Goal: Task Accomplishment & Management: Complete application form

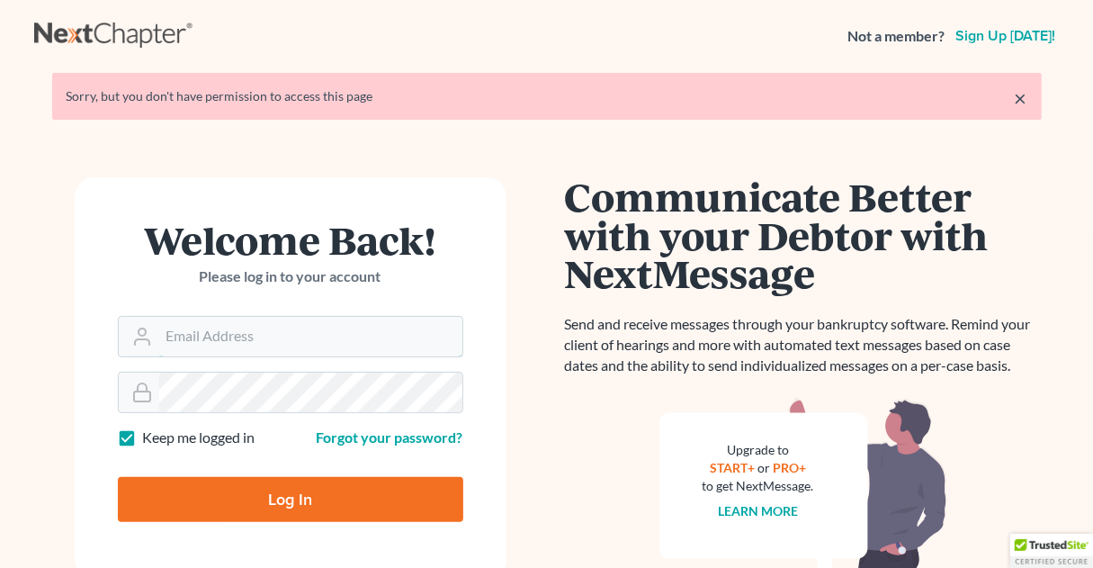
type input "julianne@jrfesq.com"
click at [254, 506] on input "Log In" at bounding box center [290, 499] width 345 height 45
type input "Thinking..."
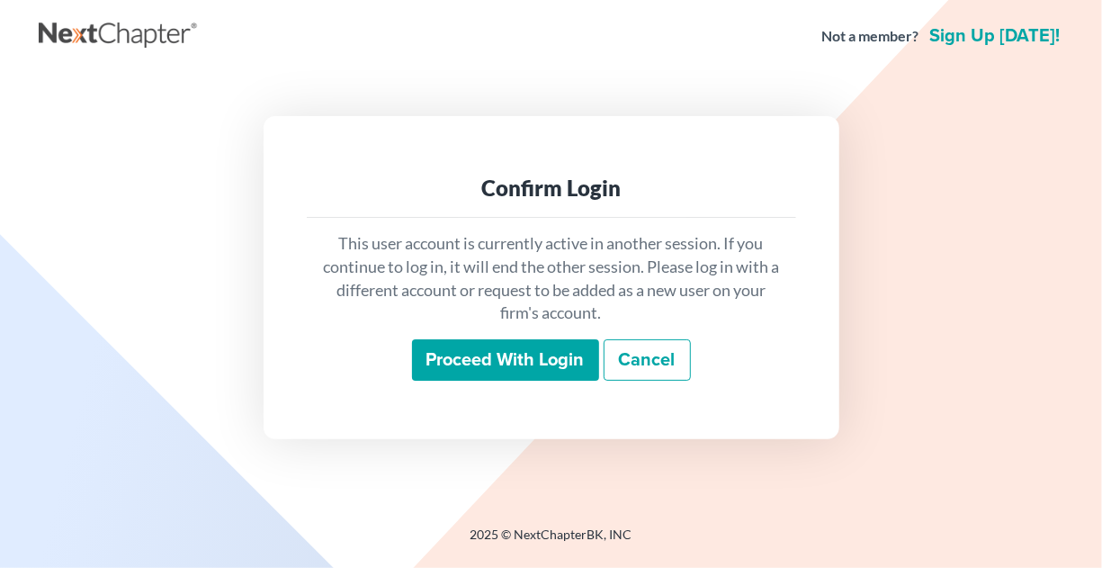
click at [461, 369] on input "Proceed with login" at bounding box center [505, 359] width 187 height 41
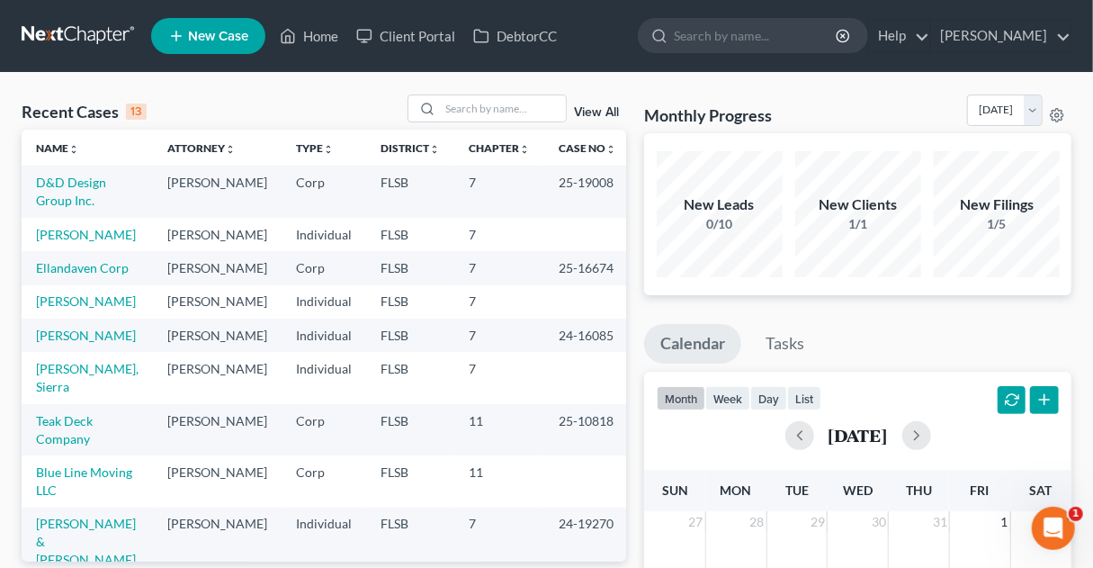
click at [215, 37] on span "New Case" at bounding box center [218, 36] width 60 height 13
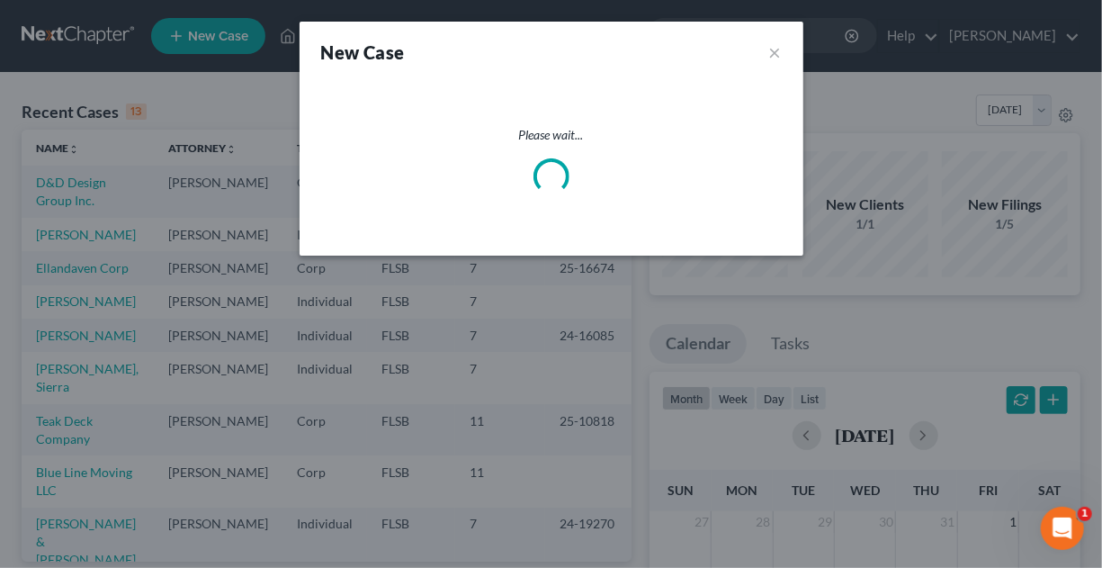
select select "17"
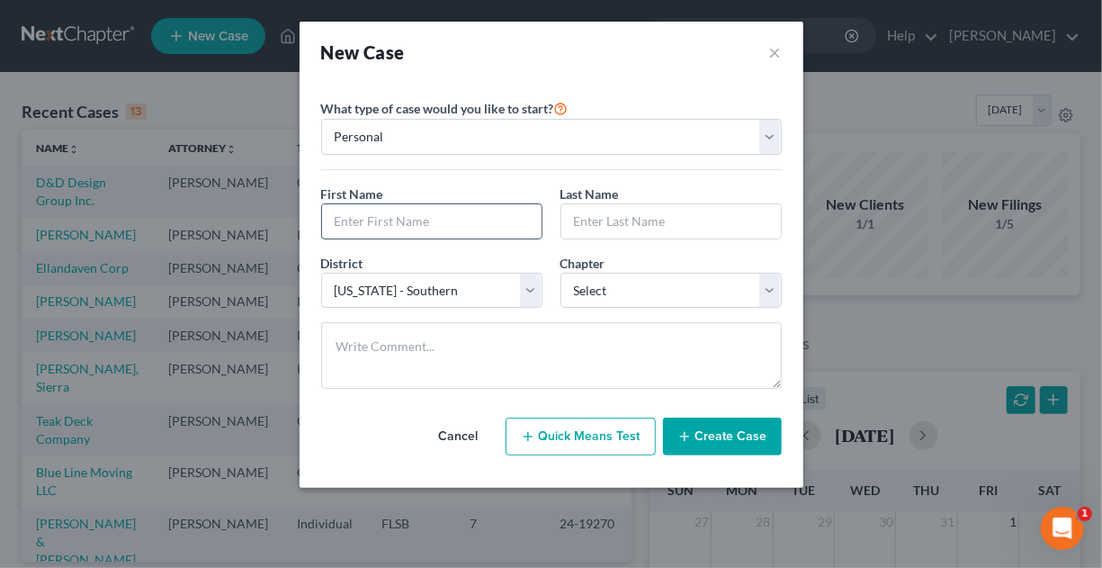
click at [373, 215] on input "text" at bounding box center [432, 221] width 220 height 34
type input "[US_STATE]"
click at [581, 217] on input "text" at bounding box center [671, 221] width 220 height 34
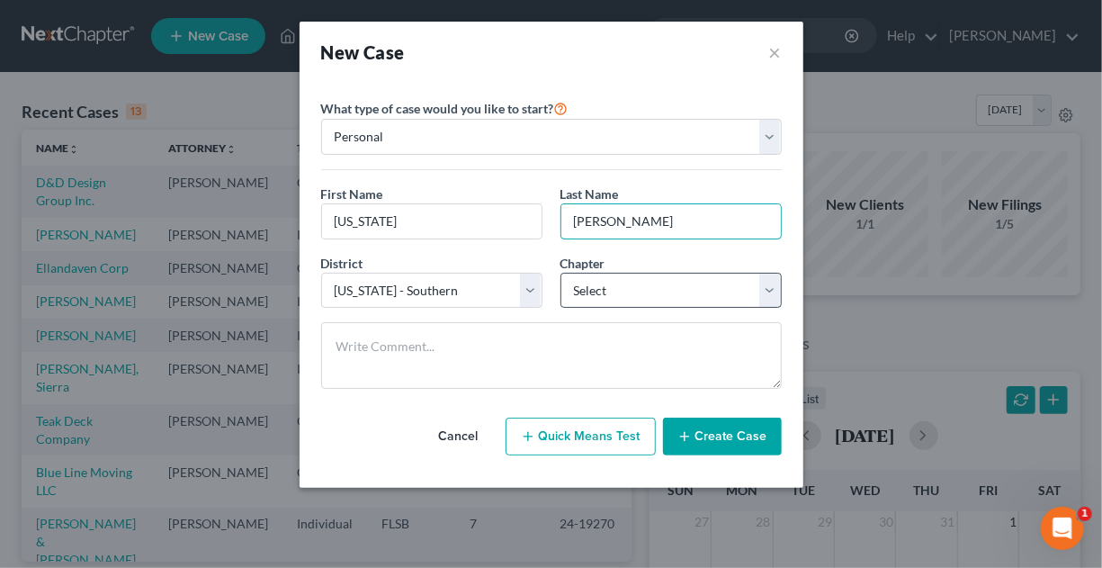
type input "[PERSON_NAME]"
click at [765, 279] on select "Select 7 11 12 13" at bounding box center [670, 291] width 221 height 36
select select "0"
click at [560, 273] on select "Select 7 11 12 13" at bounding box center [670, 291] width 221 height 36
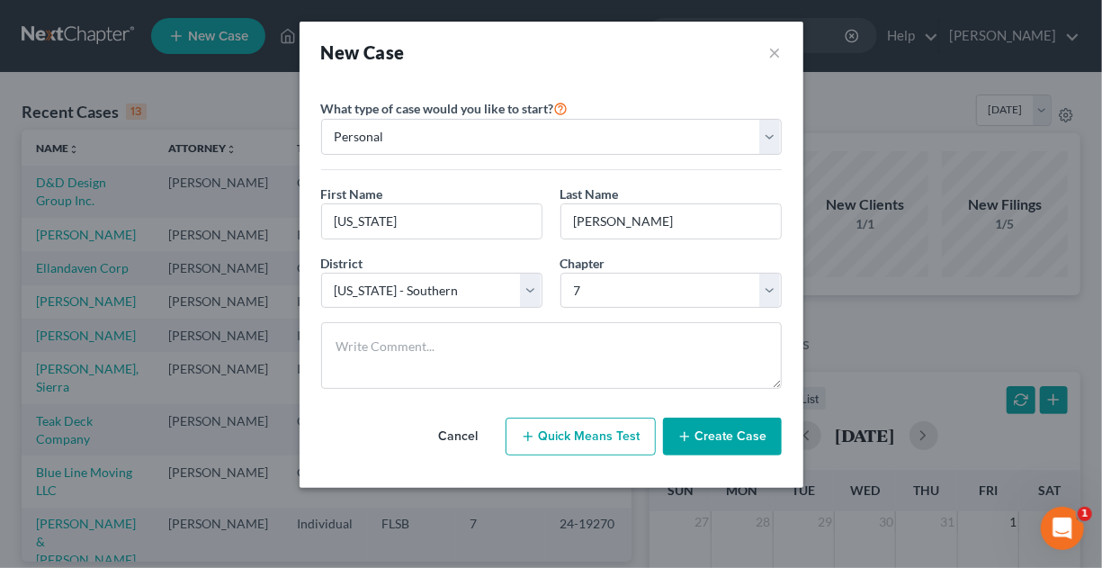
click at [698, 431] on button "Create Case" at bounding box center [722, 436] width 119 height 38
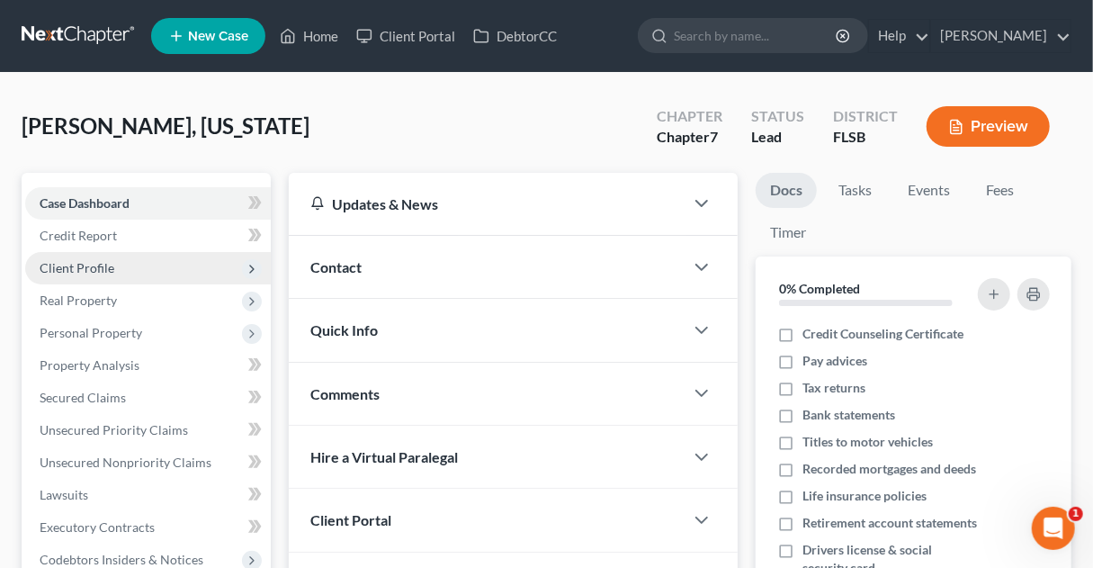
click at [94, 264] on span "Client Profile" at bounding box center [77, 267] width 75 height 15
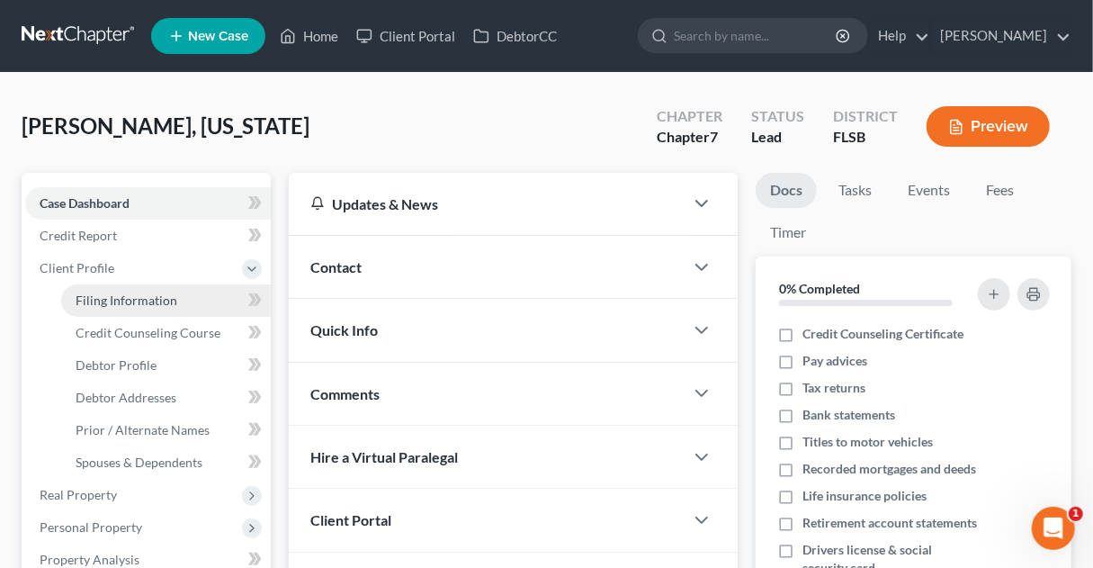
click at [120, 297] on span "Filing Information" at bounding box center [127, 299] width 102 height 15
select select "1"
select select "0"
select select "17"
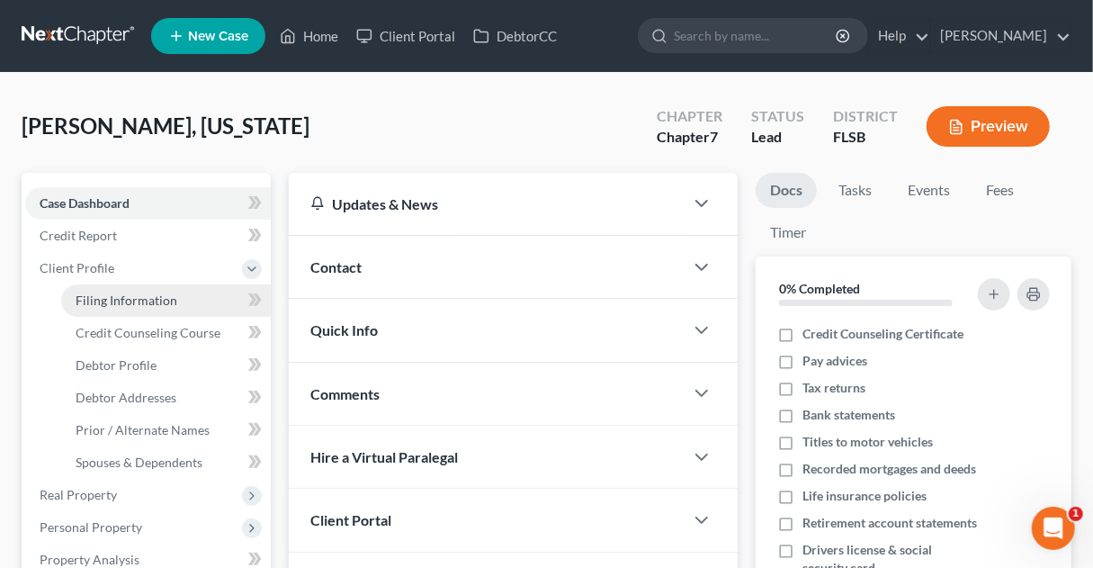
select select "9"
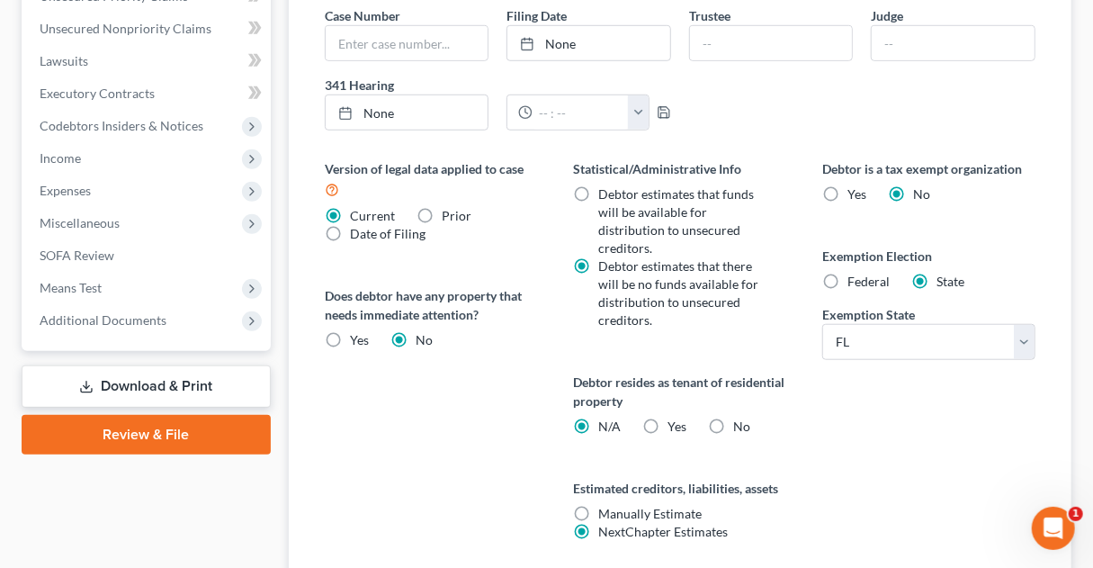
scroll to position [634, 0]
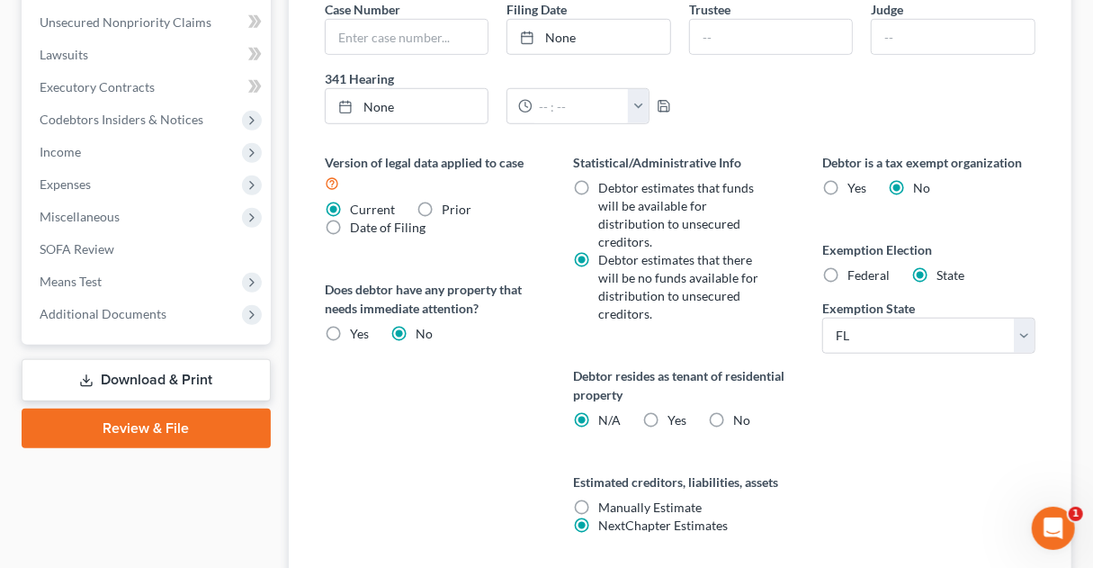
click at [668, 414] on label "Yes Yes" at bounding box center [677, 420] width 19 height 18
click at [675, 414] on input "Yes Yes" at bounding box center [681, 417] width 12 height 12
radio input "true"
radio input "false"
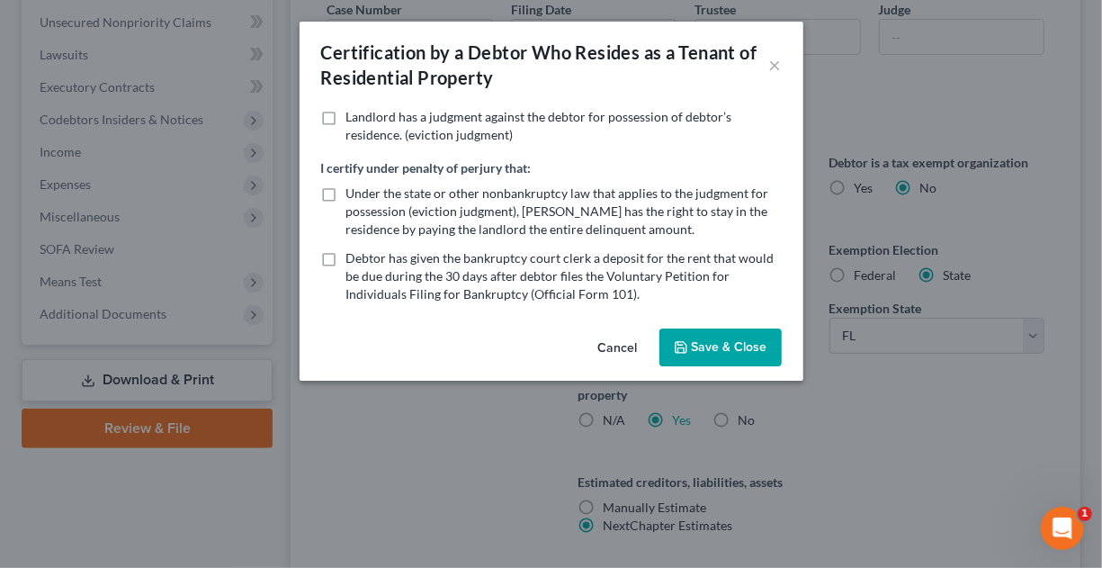
click at [346, 195] on label "Under the state or other nonbankruptcy law that applies to the judgment for pos…" at bounding box center [563, 211] width 435 height 54
click at [354, 195] on input "Under the state or other nonbankruptcy law that applies to the judgment for pos…" at bounding box center [360, 190] width 12 height 12
checkbox input "true"
click at [702, 340] on button "Save & Close" at bounding box center [720, 347] width 122 height 38
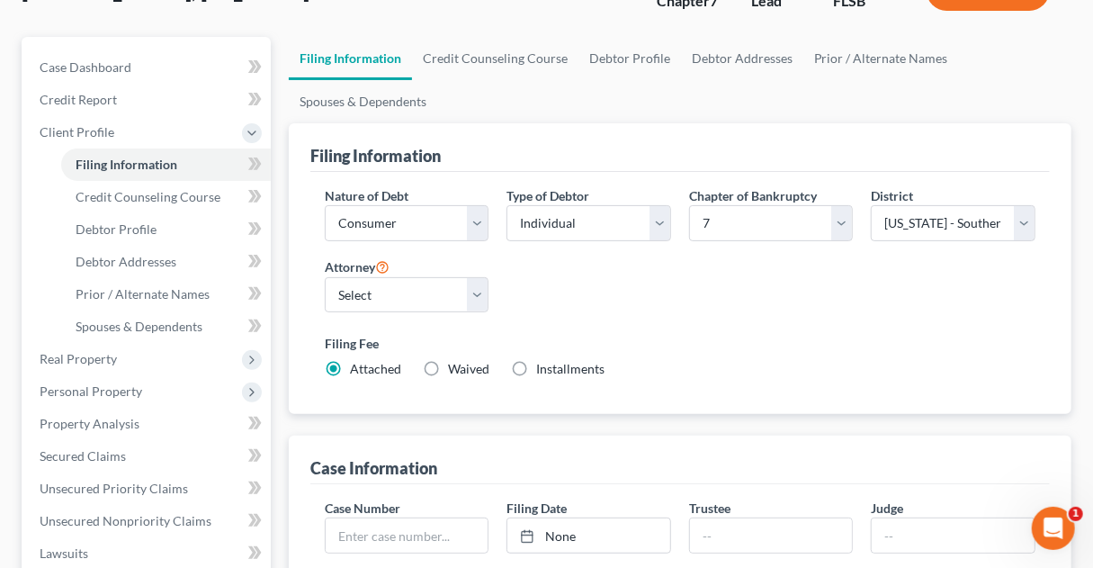
scroll to position [131, 0]
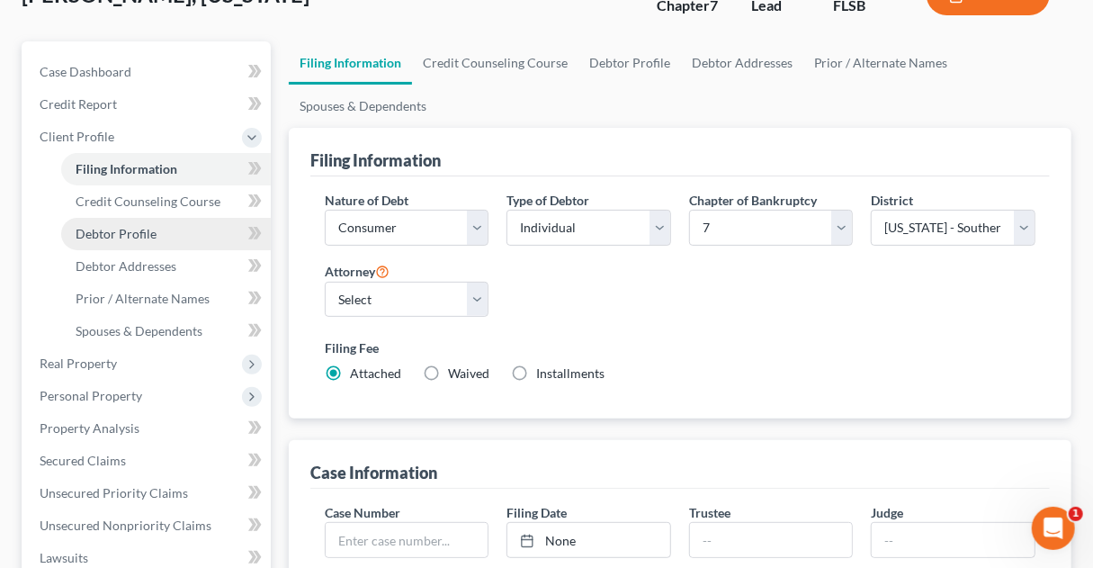
click at [162, 231] on link "Debtor Profile" at bounding box center [166, 234] width 210 height 32
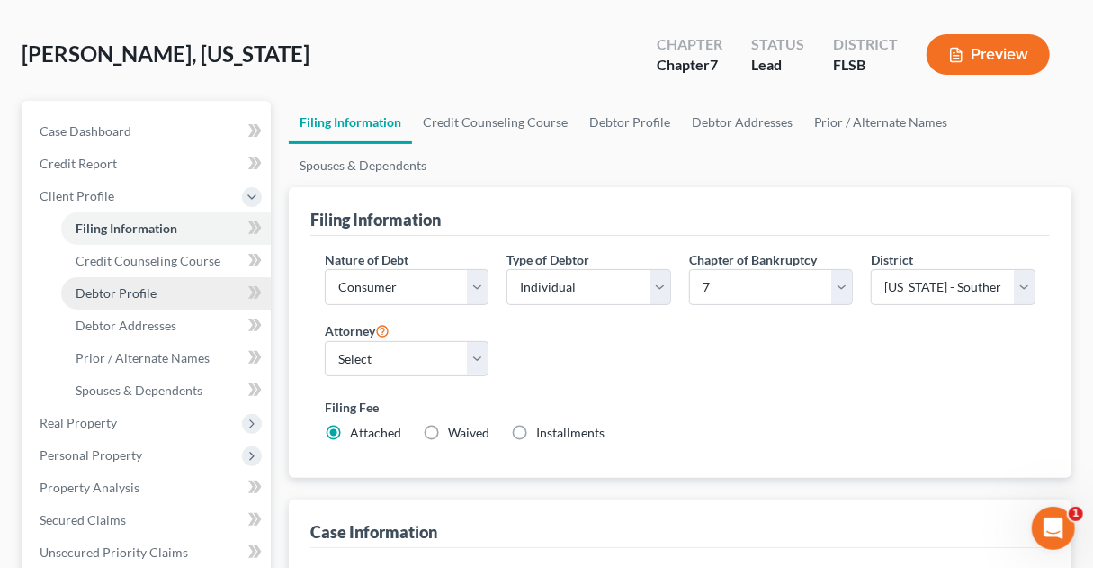
select select "0"
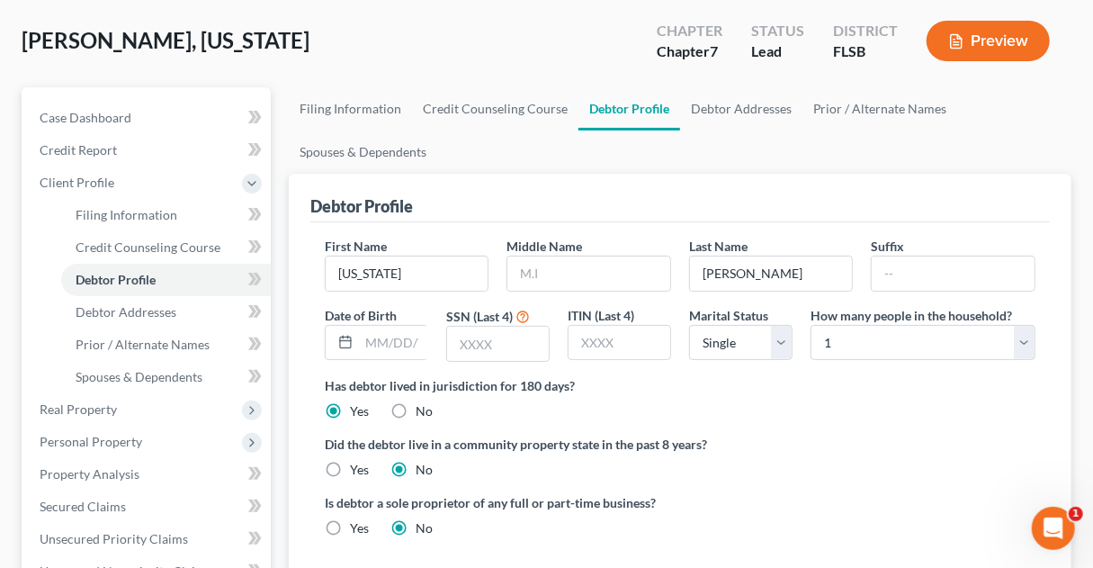
scroll to position [198, 0]
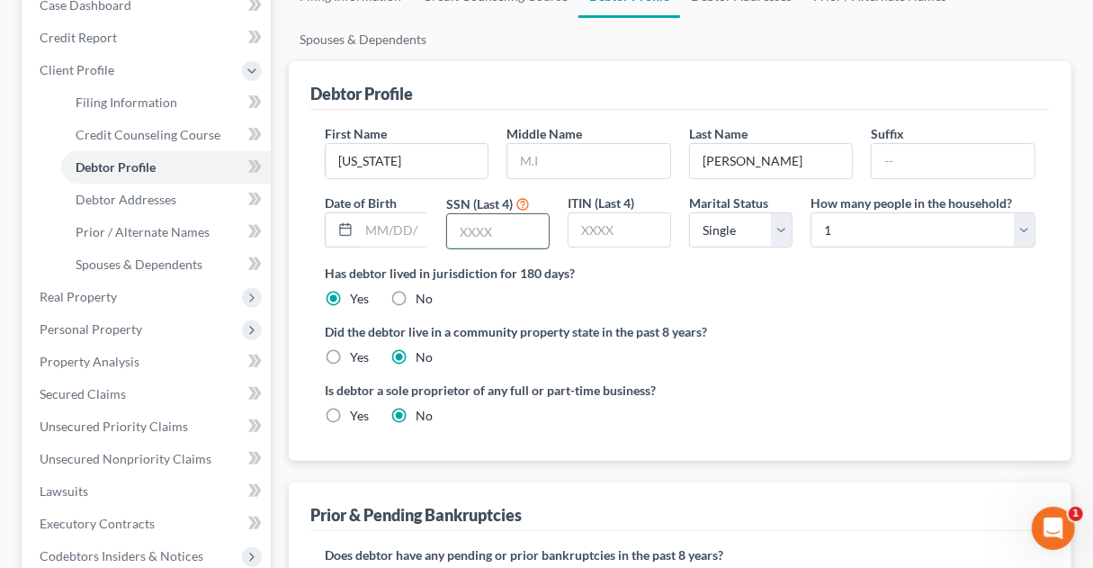
click at [493, 228] on input "text" at bounding box center [498, 231] width 102 height 34
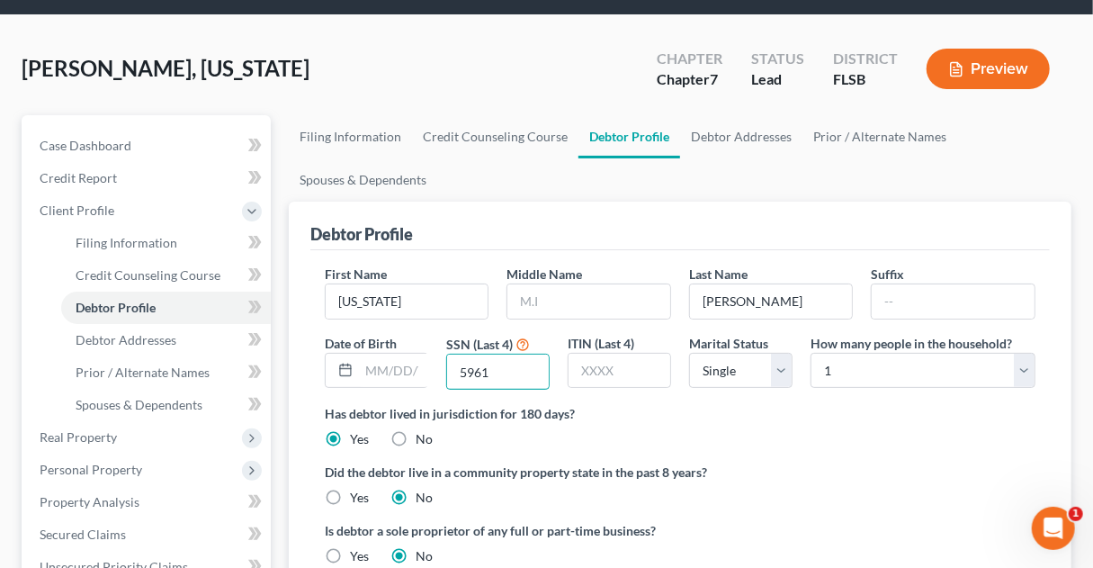
scroll to position [56, 0]
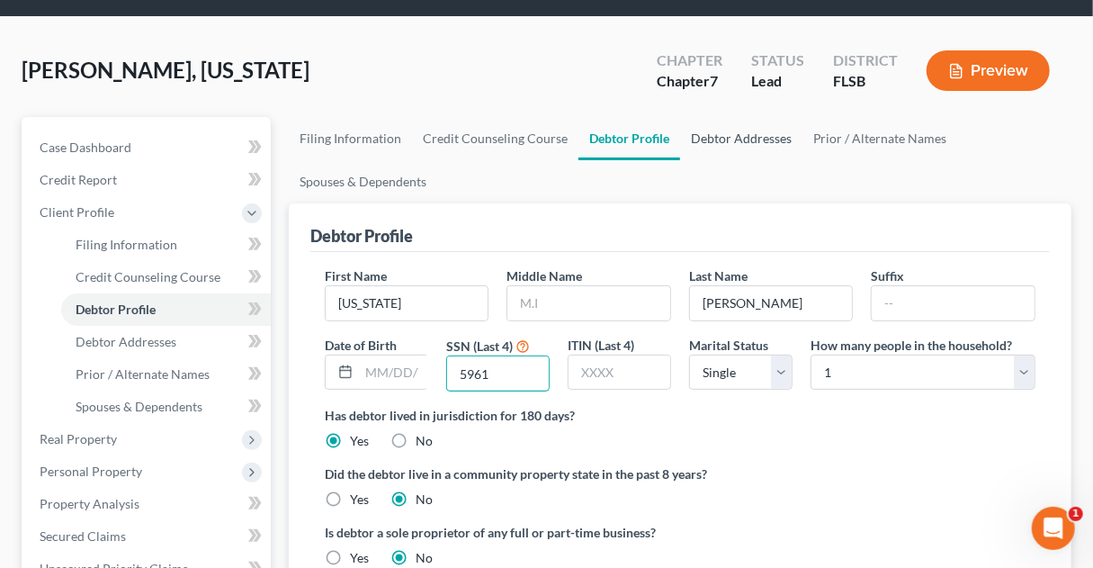
type input "5961"
click at [739, 137] on link "Debtor Addresses" at bounding box center [741, 138] width 122 height 43
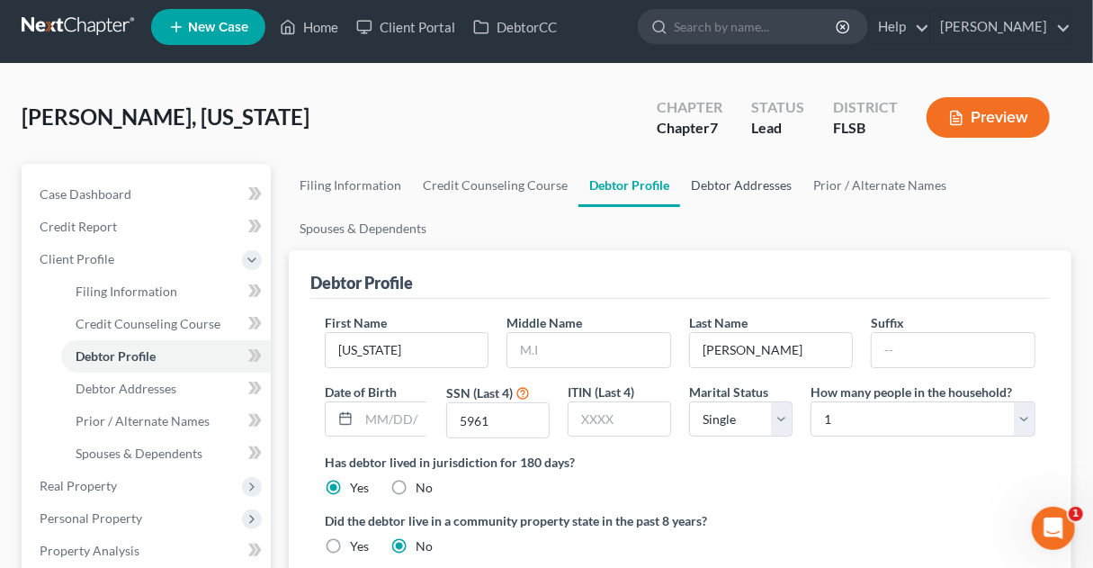
select select "0"
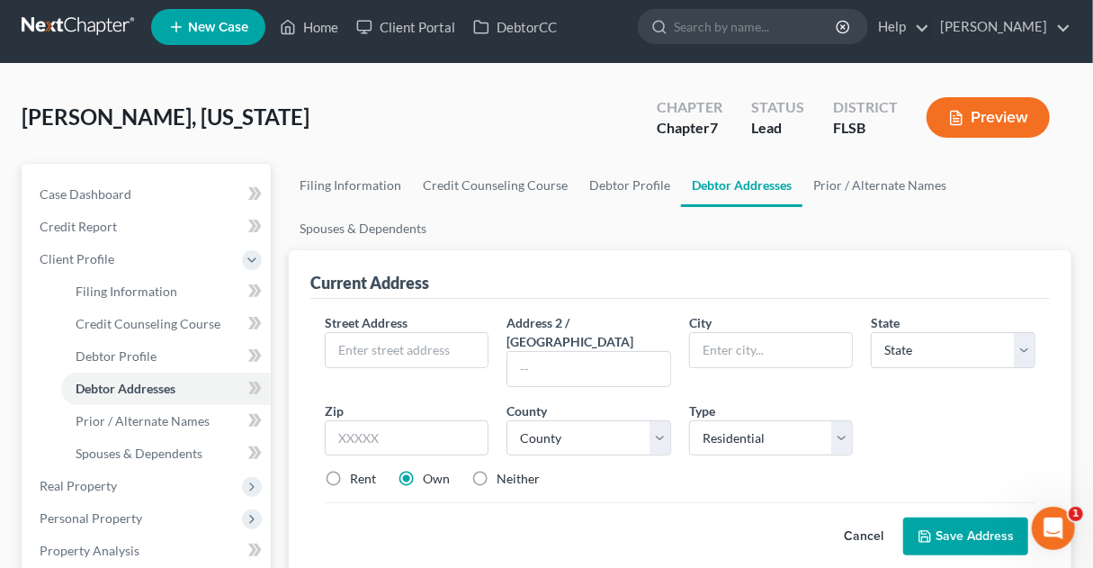
scroll to position [0, 0]
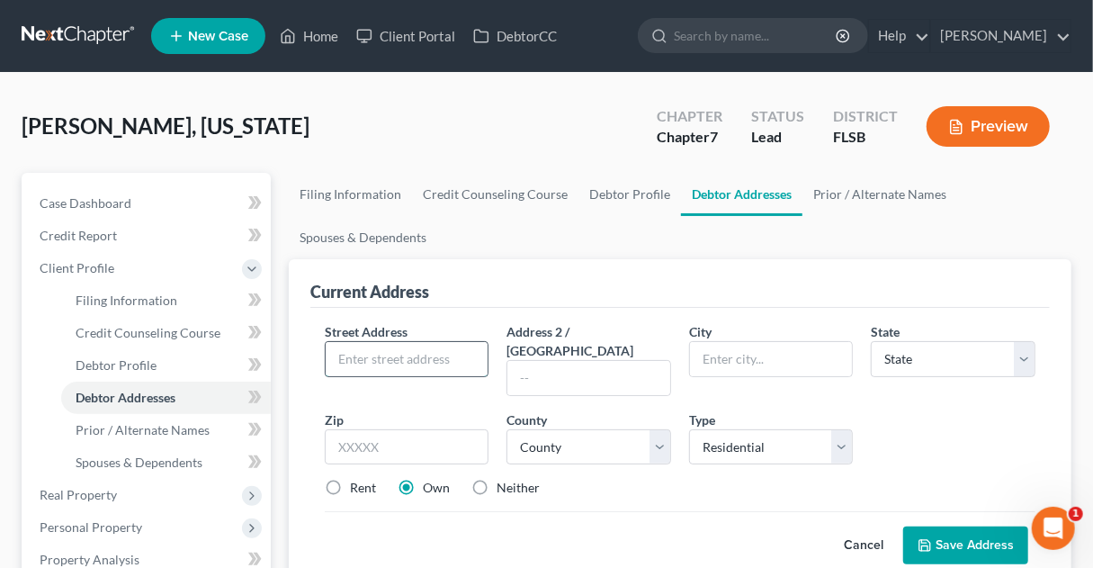
click at [426, 354] on input "text" at bounding box center [407, 359] width 163 height 34
type input "[STREET_ADDRESS]"
click at [714, 349] on input "text" at bounding box center [771, 359] width 163 height 34
type input "[GEOGRAPHIC_DATA]"
click at [957, 353] on select "State [US_STATE] AK AR AZ CA CO CT DE DC [GEOGRAPHIC_DATA] [GEOGRAPHIC_DATA] GU…" at bounding box center [953, 359] width 165 height 36
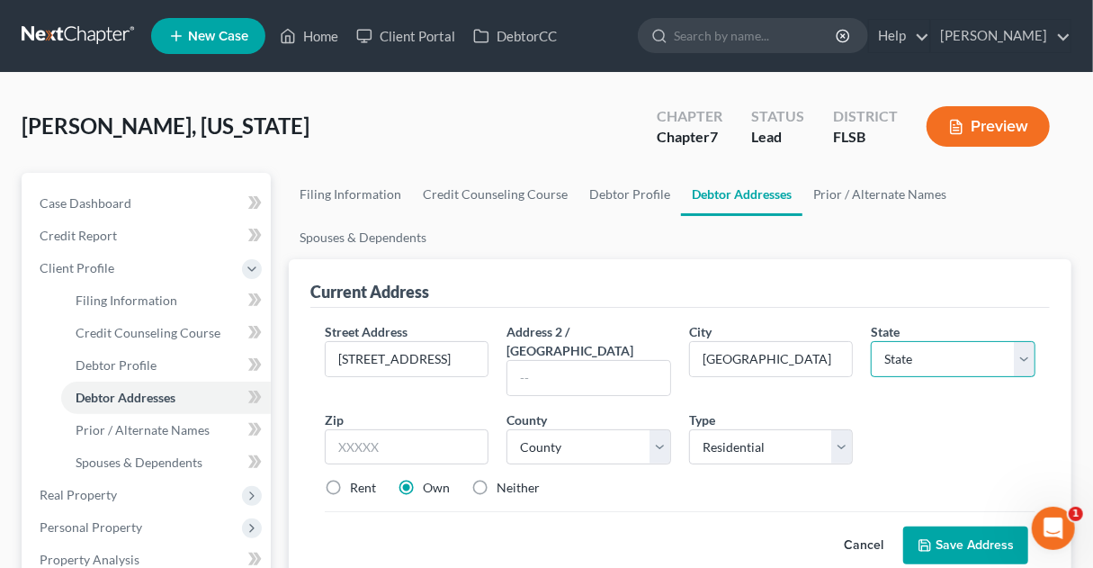
select select "9"
click at [871, 341] on select "State [US_STATE] AK AR AZ CA CO CT DE DC [GEOGRAPHIC_DATA] [GEOGRAPHIC_DATA] GU…" at bounding box center [953, 359] width 165 height 36
click at [446, 429] on input "text" at bounding box center [407, 447] width 165 height 36
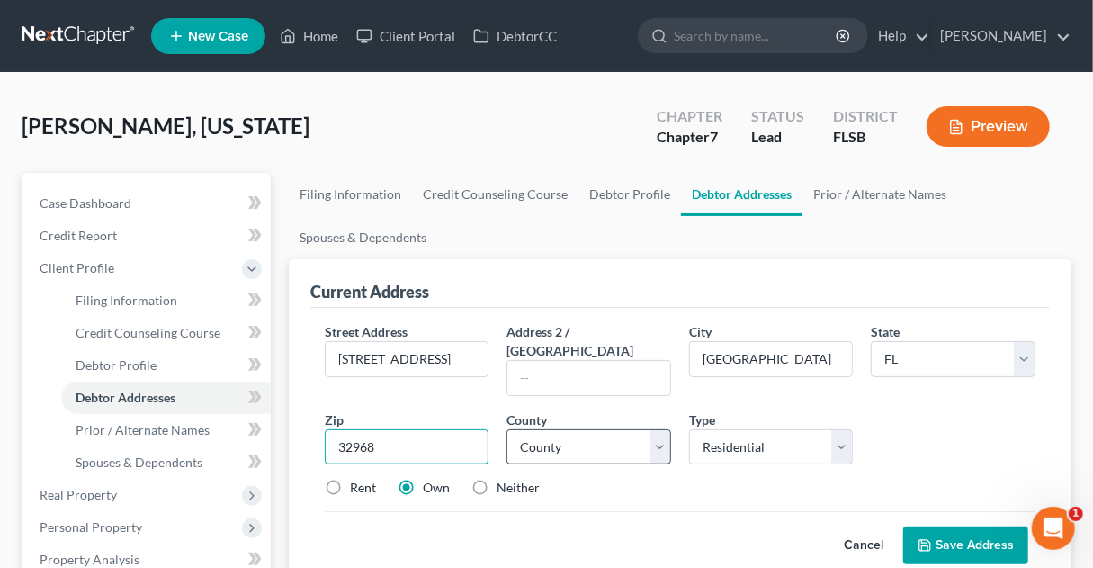
type input "32968"
click at [652, 429] on select "County [GEOGRAPHIC_DATA] [GEOGRAPHIC_DATA] [GEOGRAPHIC_DATA] [GEOGRAPHIC_DATA] …" at bounding box center [588, 447] width 165 height 36
select select "29"
click at [506, 429] on select "County [GEOGRAPHIC_DATA] [GEOGRAPHIC_DATA] [GEOGRAPHIC_DATA] [GEOGRAPHIC_DATA] …" at bounding box center [588, 447] width 165 height 36
click at [350, 479] on label "Rent" at bounding box center [363, 488] width 26 height 18
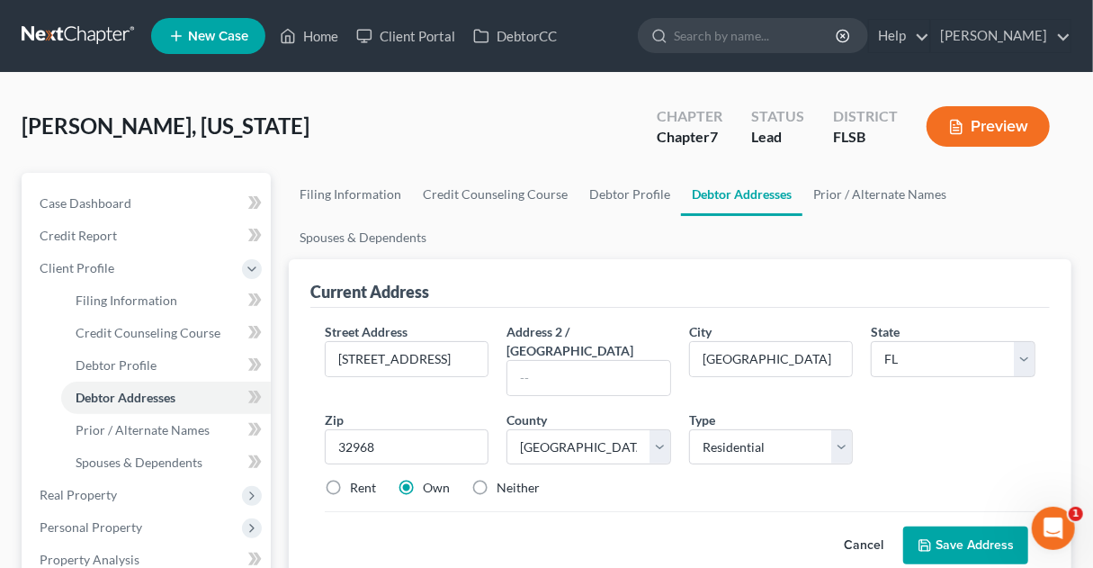
click at [357, 479] on input "Rent" at bounding box center [363, 485] width 12 height 12
radio input "true"
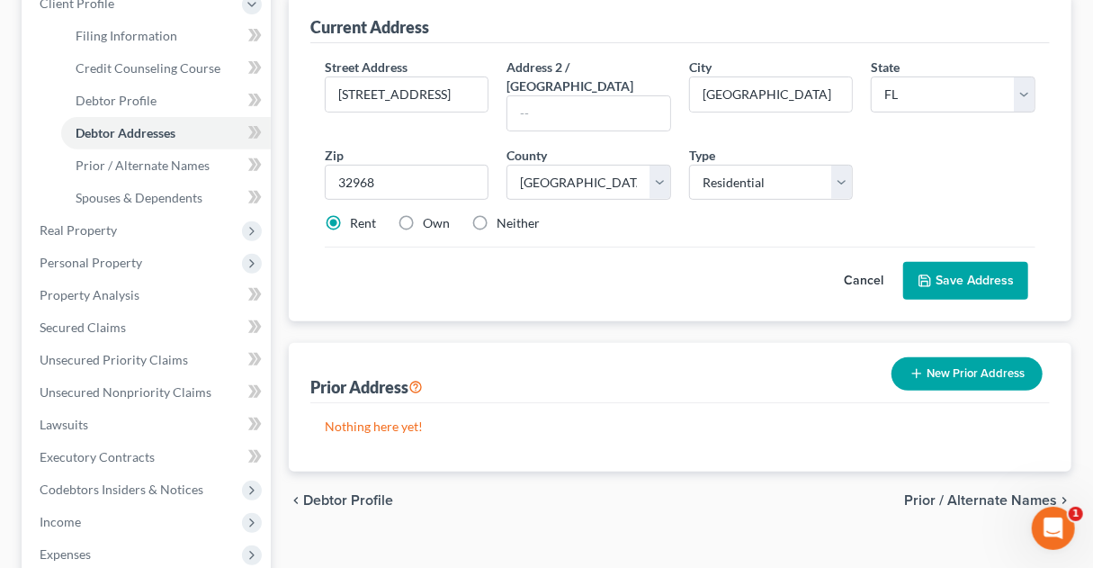
scroll to position [269, 0]
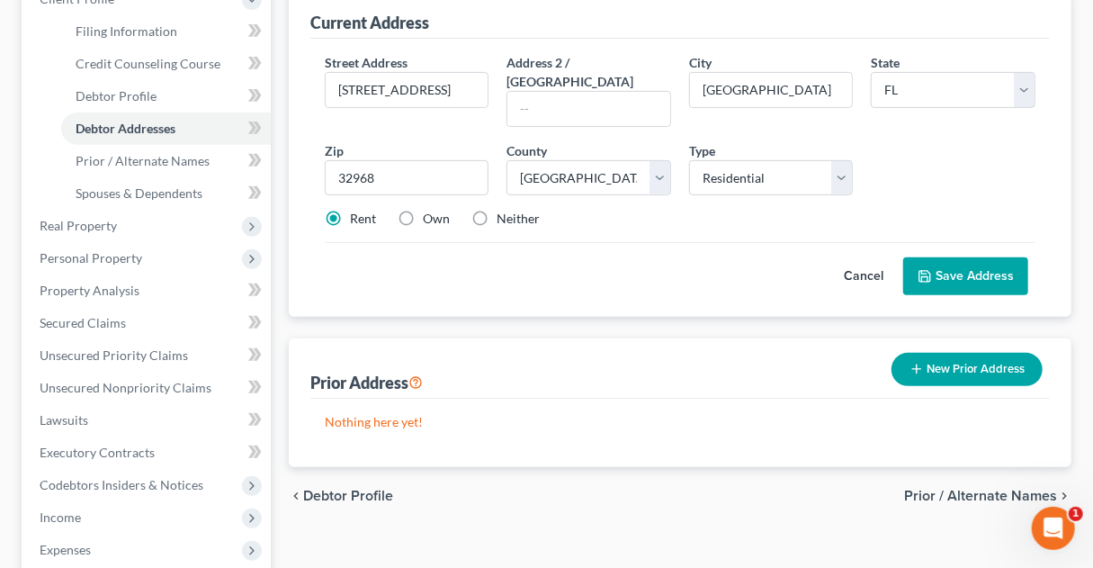
click at [497, 210] on label "Neither" at bounding box center [518, 219] width 43 height 18
click at [504, 210] on input "Neither" at bounding box center [510, 216] width 12 height 12
radio input "true"
click at [946, 257] on button "Save Address" at bounding box center [965, 276] width 125 height 38
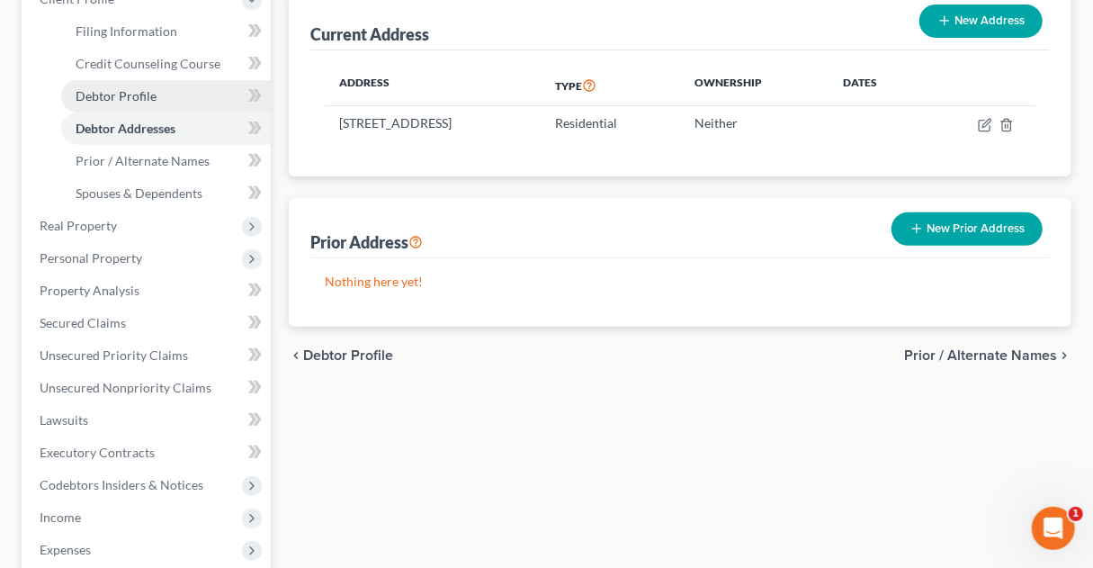
click at [141, 98] on span "Debtor Profile" at bounding box center [116, 95] width 81 height 15
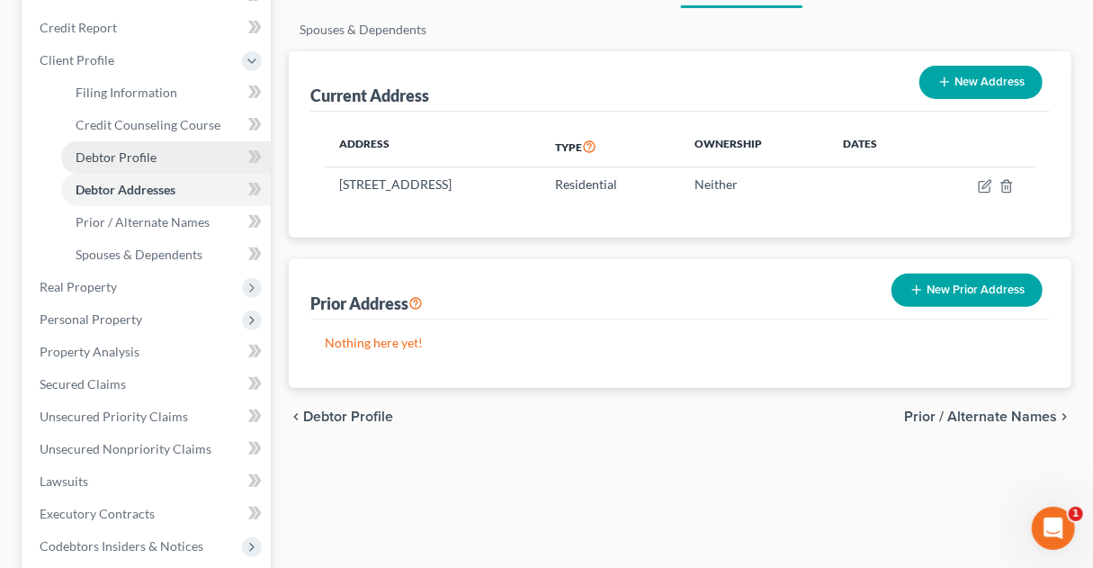
select select "0"
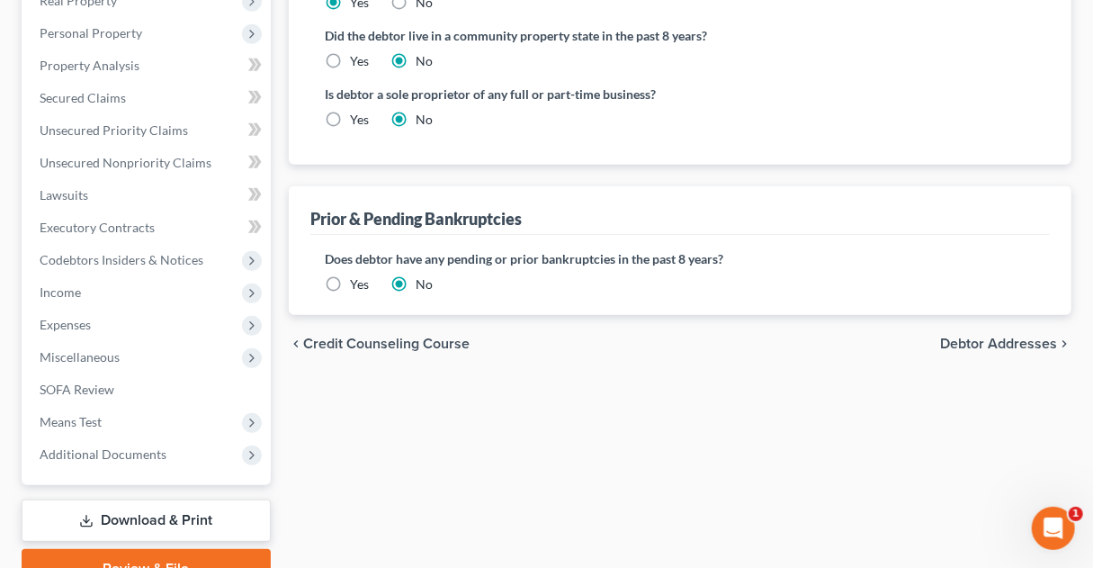
scroll to position [515, 0]
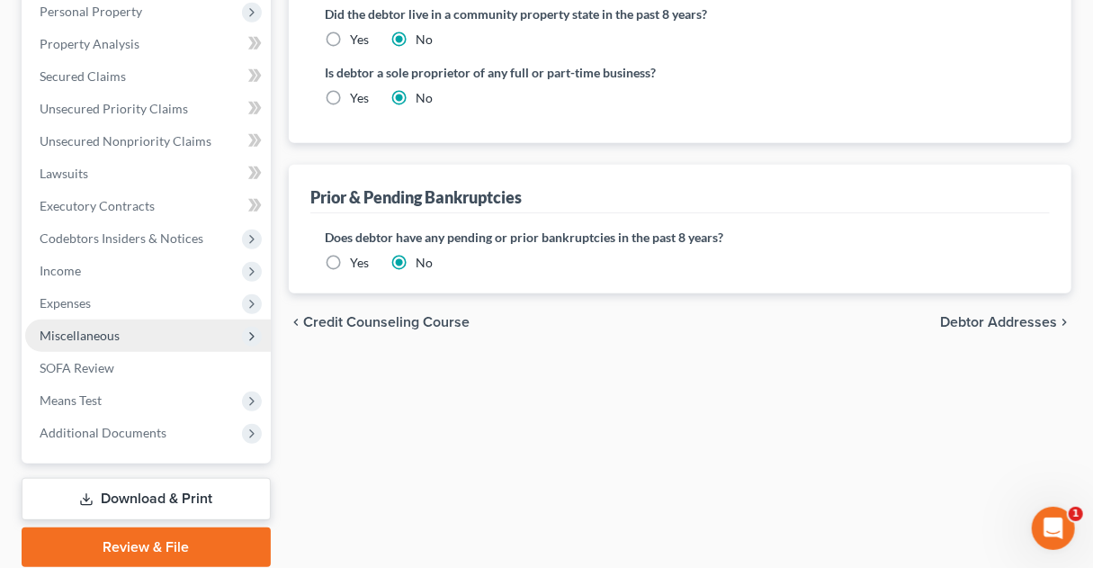
click at [119, 336] on span "Miscellaneous" at bounding box center [148, 335] width 246 height 32
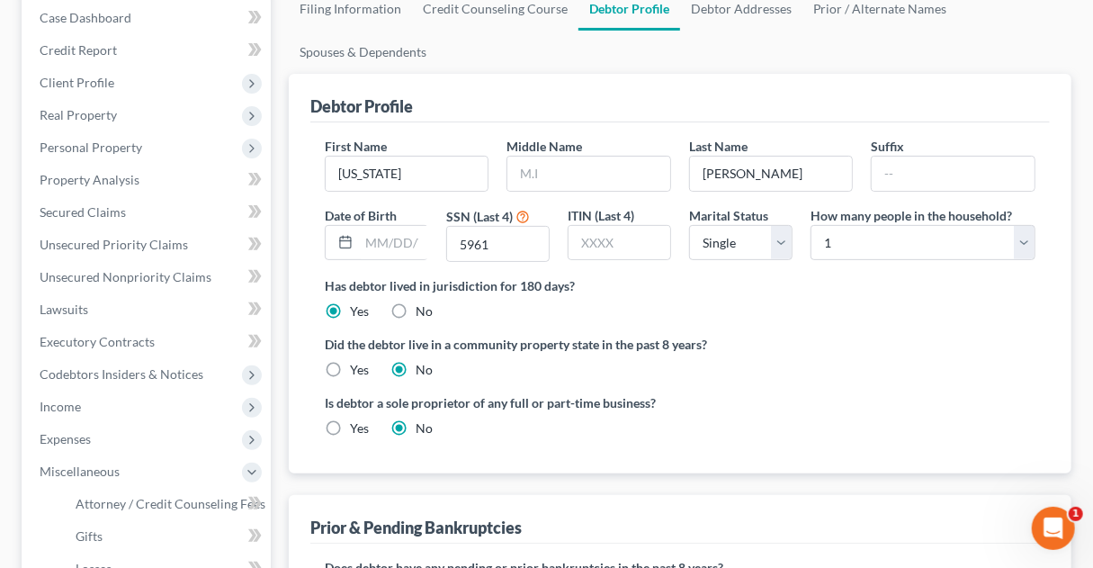
scroll to position [0, 0]
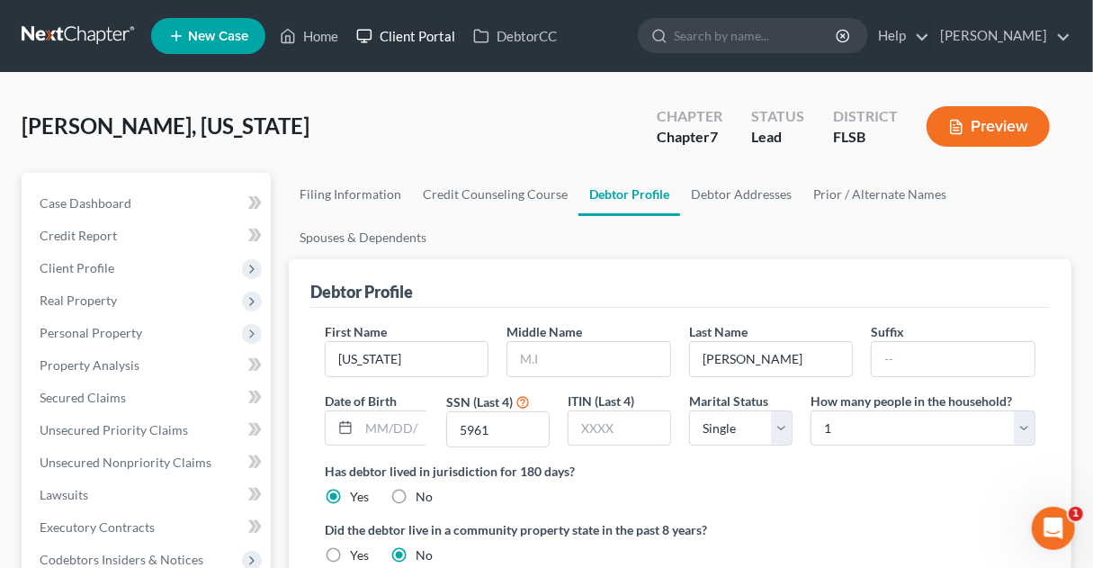
click at [418, 35] on link "Client Portal" at bounding box center [405, 36] width 117 height 32
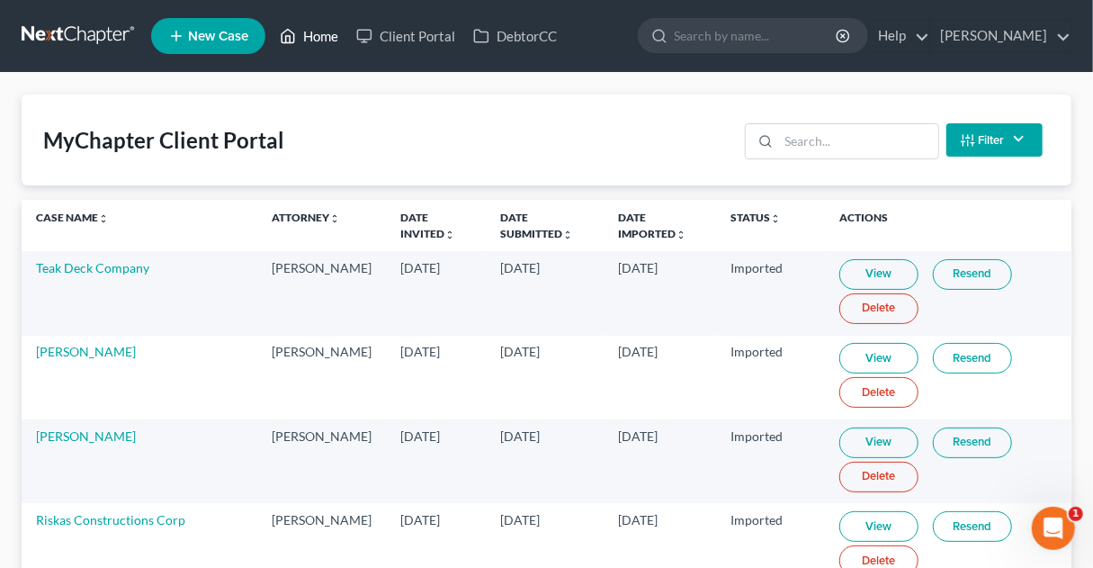
click at [314, 36] on link "Home" at bounding box center [309, 36] width 76 height 32
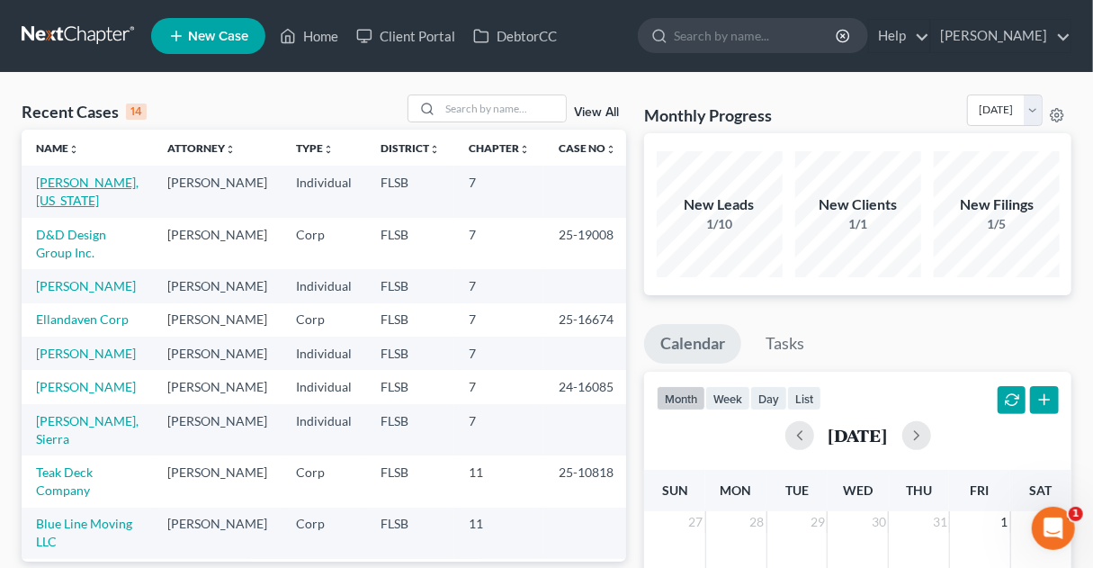
click at [94, 182] on link "[PERSON_NAME], [US_STATE]" at bounding box center [87, 191] width 103 height 33
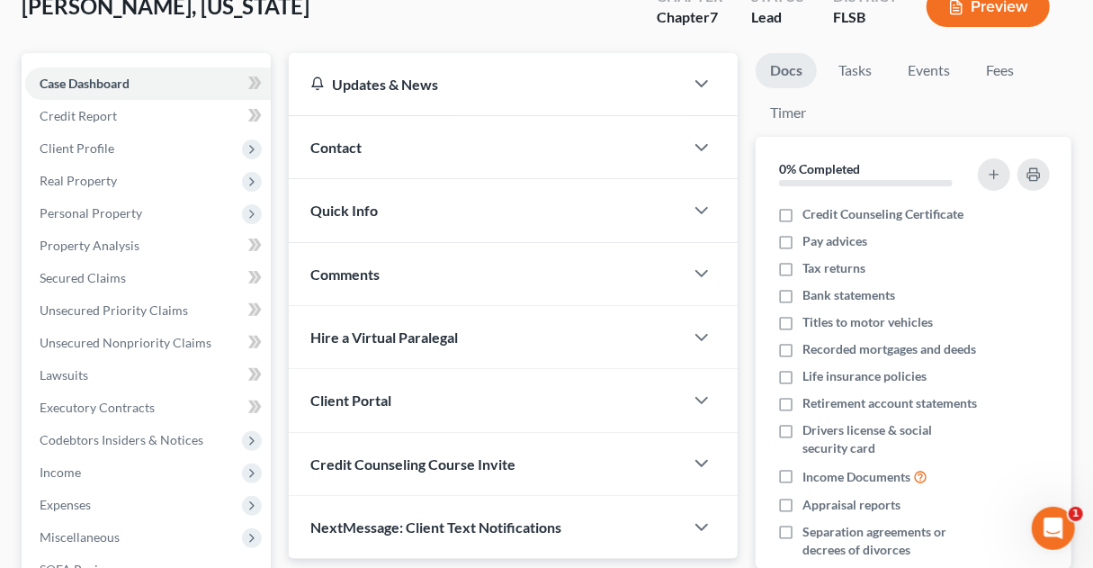
scroll to position [130, 0]
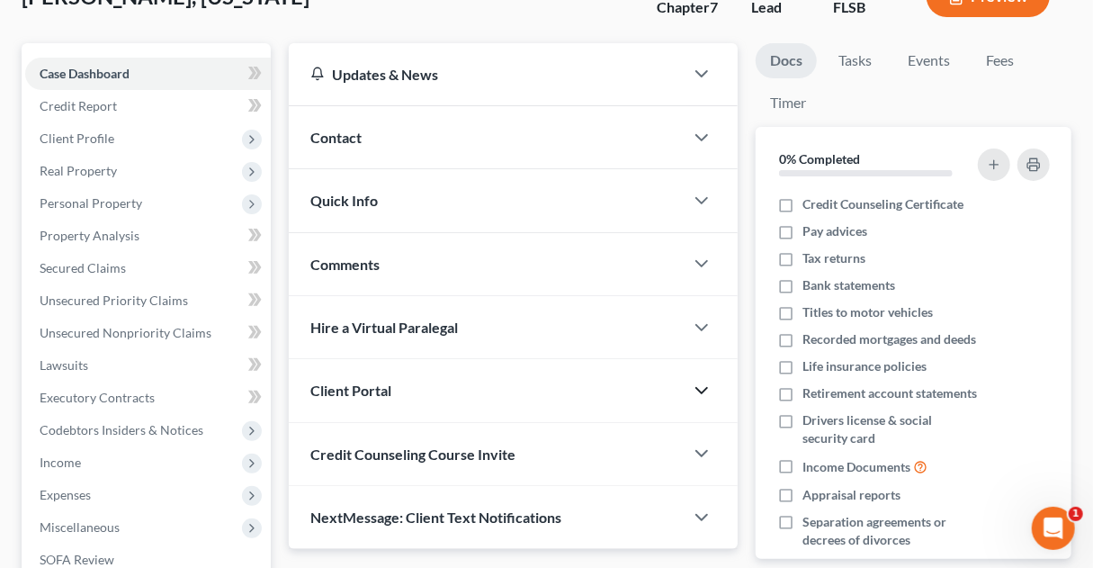
click at [699, 388] on polyline "button" at bounding box center [701, 390] width 11 height 5
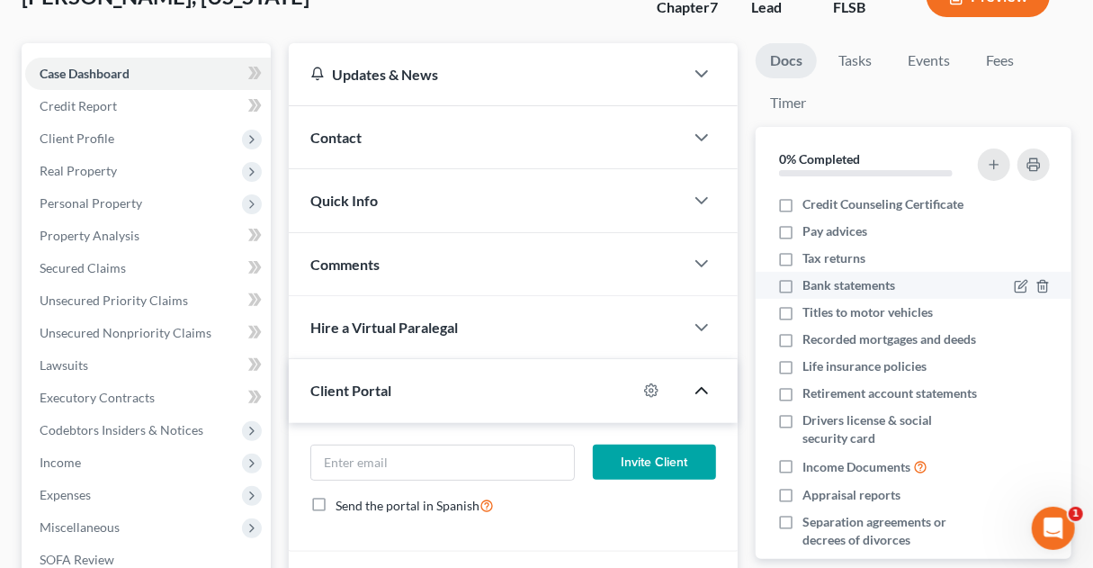
click at [802, 286] on label "Bank statements" at bounding box center [848, 285] width 93 height 18
click at [810, 286] on input "Bank statements" at bounding box center [816, 282] width 12 height 12
checkbox input "true"
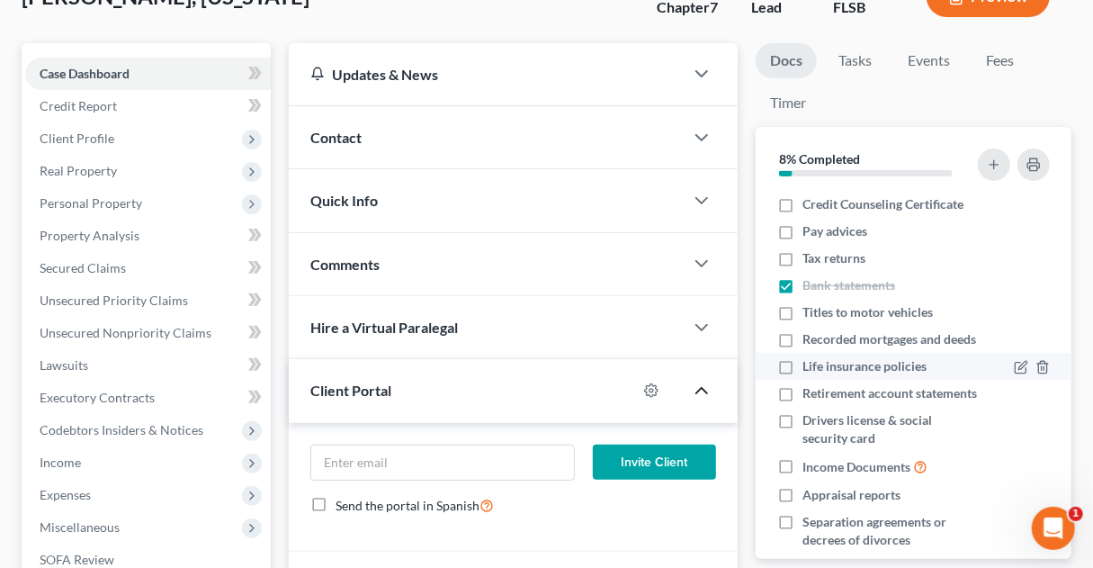
click at [802, 375] on label "Life insurance policies" at bounding box center [864, 366] width 124 height 18
click at [810, 369] on input "Life insurance policies" at bounding box center [816, 363] width 12 height 12
checkbox input "true"
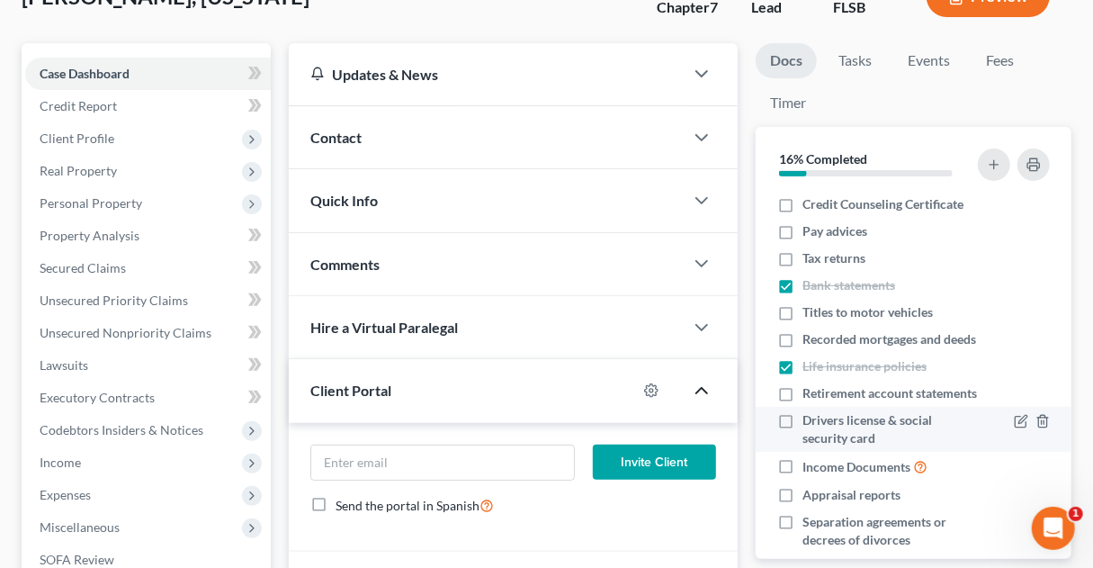
click at [802, 447] on label "Drivers license & social security card" at bounding box center [889, 429] width 175 height 36
click at [810, 423] on input "Drivers license & social security card" at bounding box center [816, 417] width 12 height 12
checkbox input "true"
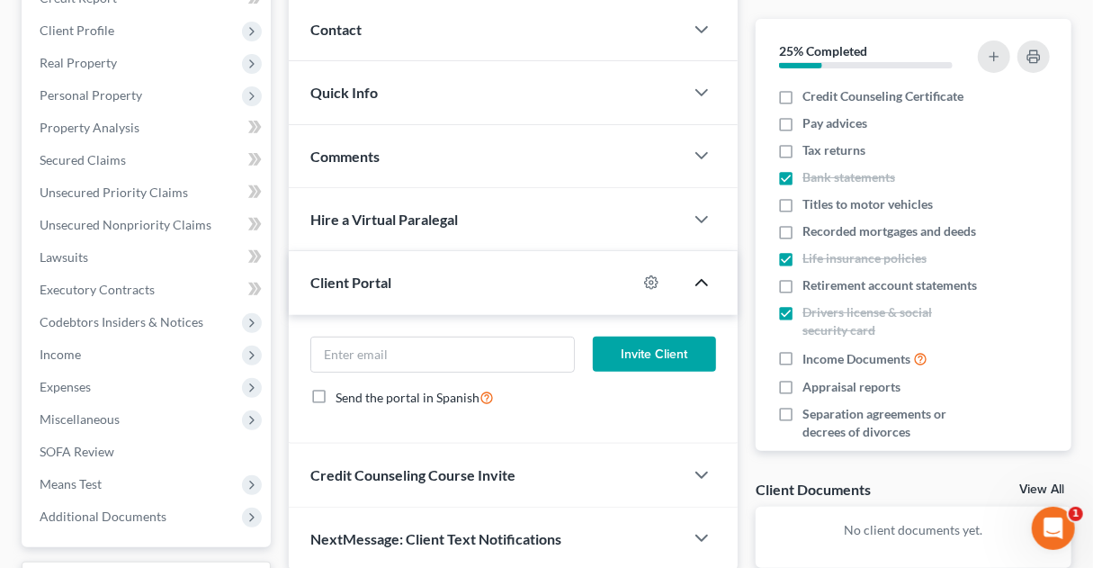
scroll to position [235, 0]
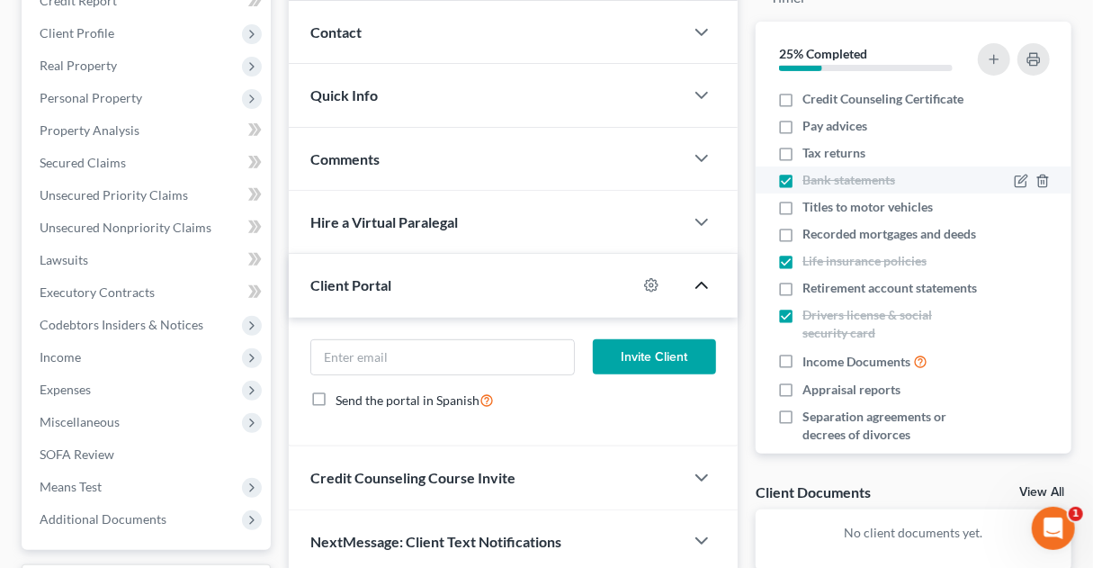
click at [802, 177] on label "Bank statements" at bounding box center [848, 180] width 93 height 18
click at [810, 177] on input "Bank statements" at bounding box center [816, 177] width 12 height 12
checkbox input "false"
click at [802, 270] on label "Life insurance policies" at bounding box center [864, 261] width 124 height 18
click at [810, 264] on input "Life insurance policies" at bounding box center [816, 258] width 12 height 12
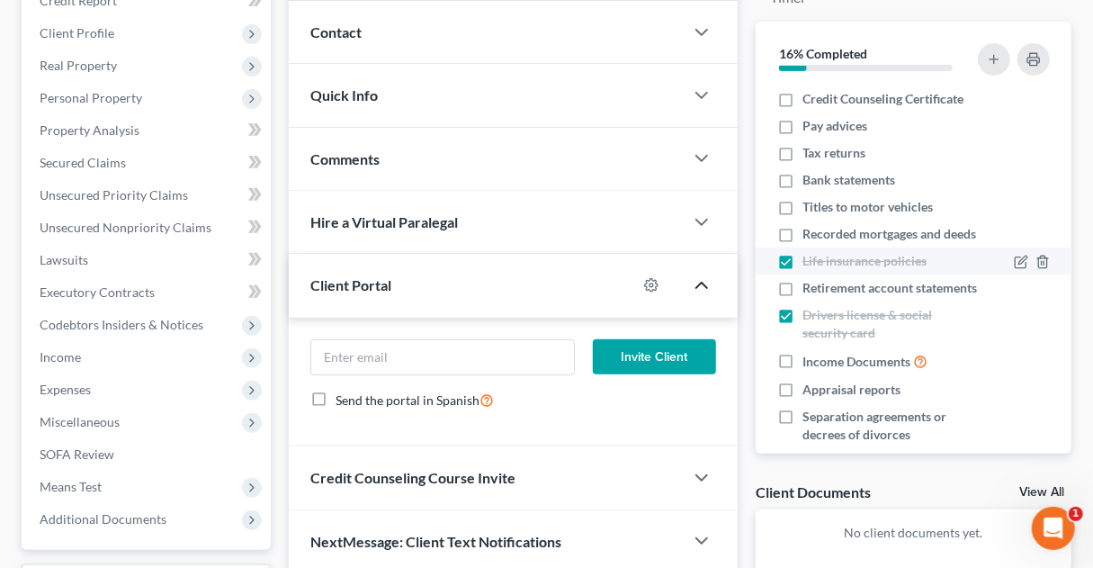
checkbox input "false"
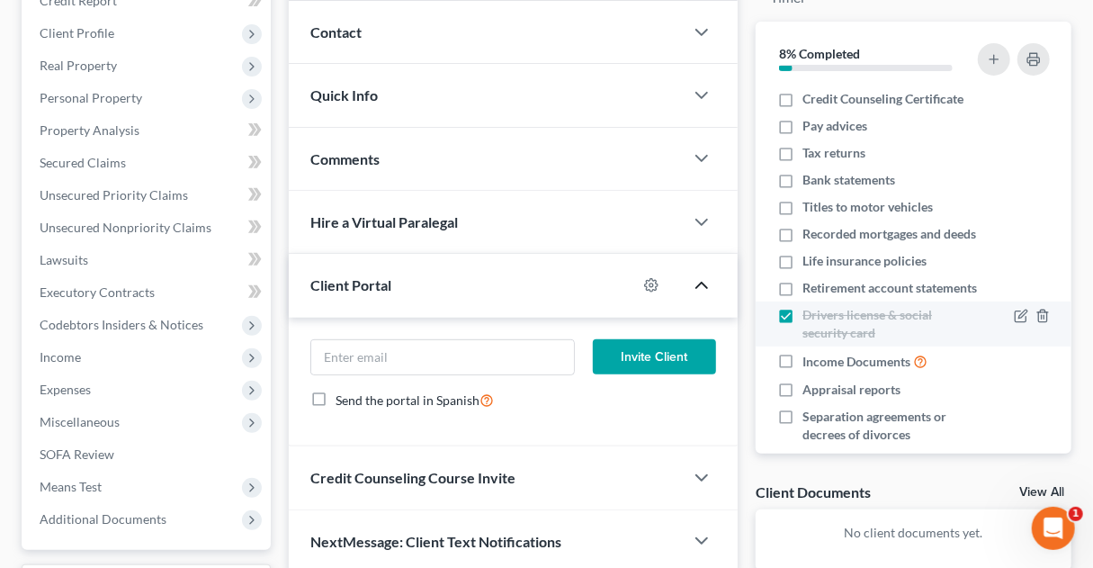
click at [802, 342] on label "Drivers license & social security card" at bounding box center [889, 324] width 175 height 36
click at [810, 318] on input "Drivers license & social security card" at bounding box center [816, 312] width 12 height 12
checkbox input "false"
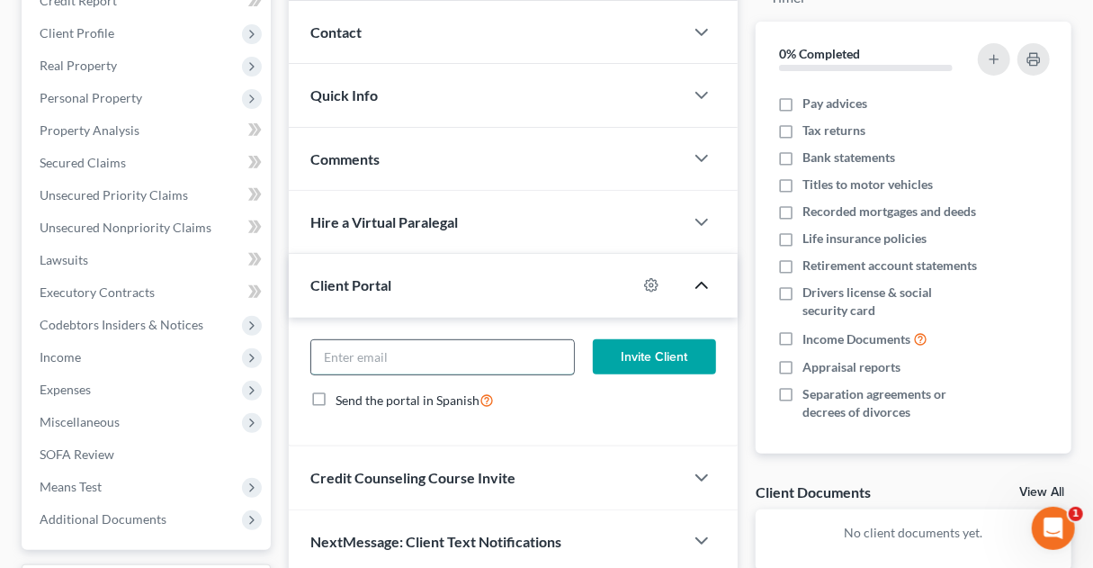
click at [511, 362] on input "email" at bounding box center [442, 357] width 263 height 34
click at [446, 360] on input "[PERSON_NAME][EMAIL_ADDRESS][DOMAIN_NAME]" at bounding box center [442, 357] width 263 height 34
type input "j"
click at [593, 339] on button "Invite Client" at bounding box center [654, 357] width 123 height 36
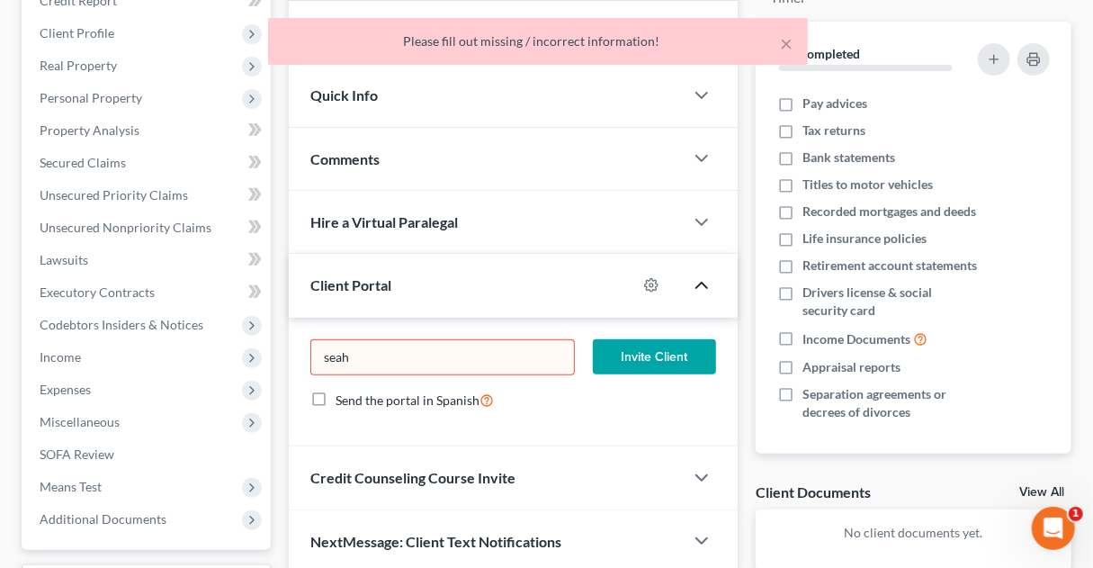
click at [587, 407] on div "Send the portal in Spanish" at bounding box center [513, 400] width 406 height 21
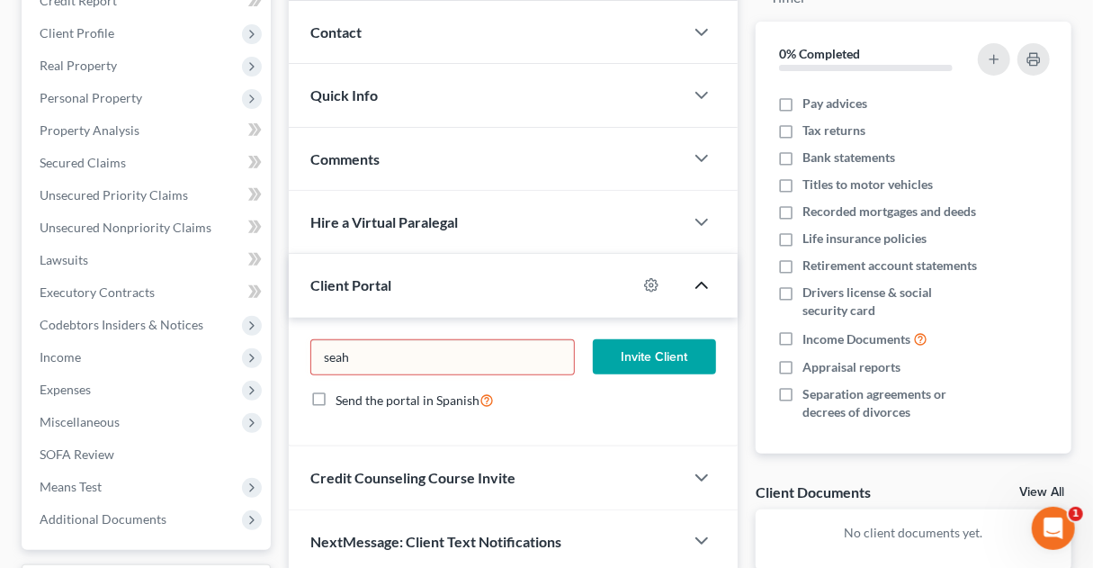
click at [392, 361] on input "seah" at bounding box center [442, 357] width 263 height 34
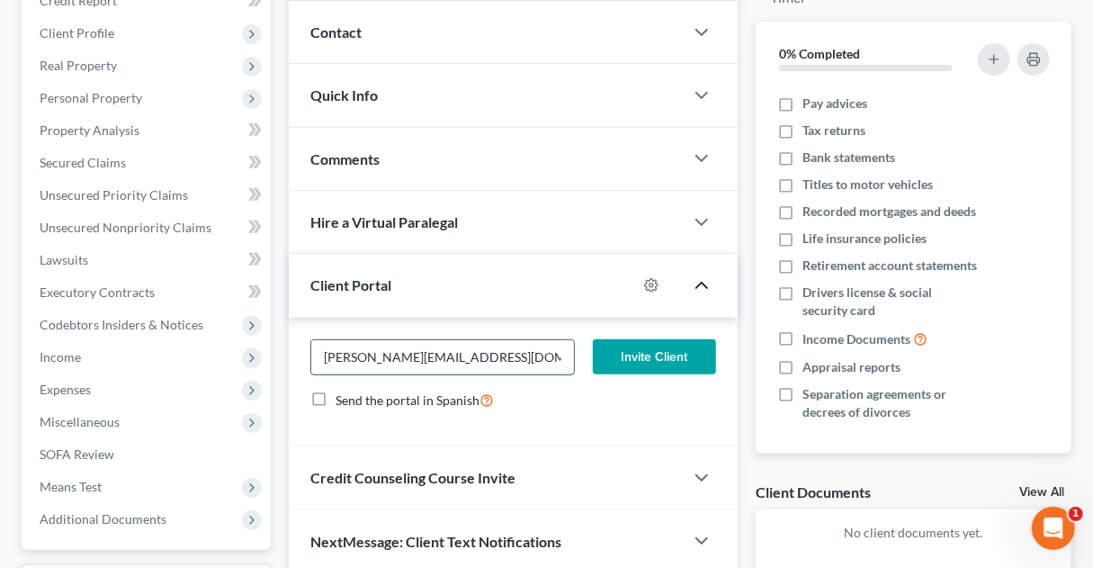
drag, startPoint x: 442, startPoint y: 355, endPoint x: 422, endPoint y: 355, distance: 19.8
click at [422, 355] on input "[PERSON_NAME][EMAIL_ADDRESS][DOMAIN_NAME]" at bounding box center [442, 357] width 263 height 34
drag, startPoint x: 452, startPoint y: 353, endPoint x: 305, endPoint y: 342, distance: 147.0
click at [305, 342] on div "[EMAIL_ADDRESS][DOMAIN_NAME]" at bounding box center [442, 357] width 282 height 36
type input "[EMAIL_ADDRESS][DOMAIN_NAME]"
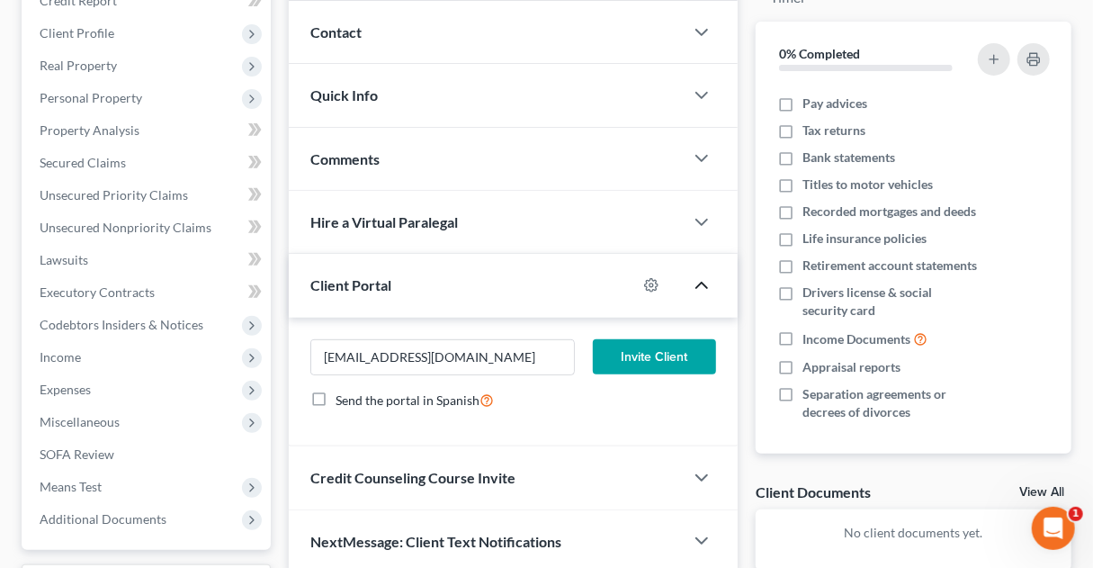
click at [626, 352] on button "Invite Client" at bounding box center [654, 357] width 123 height 36
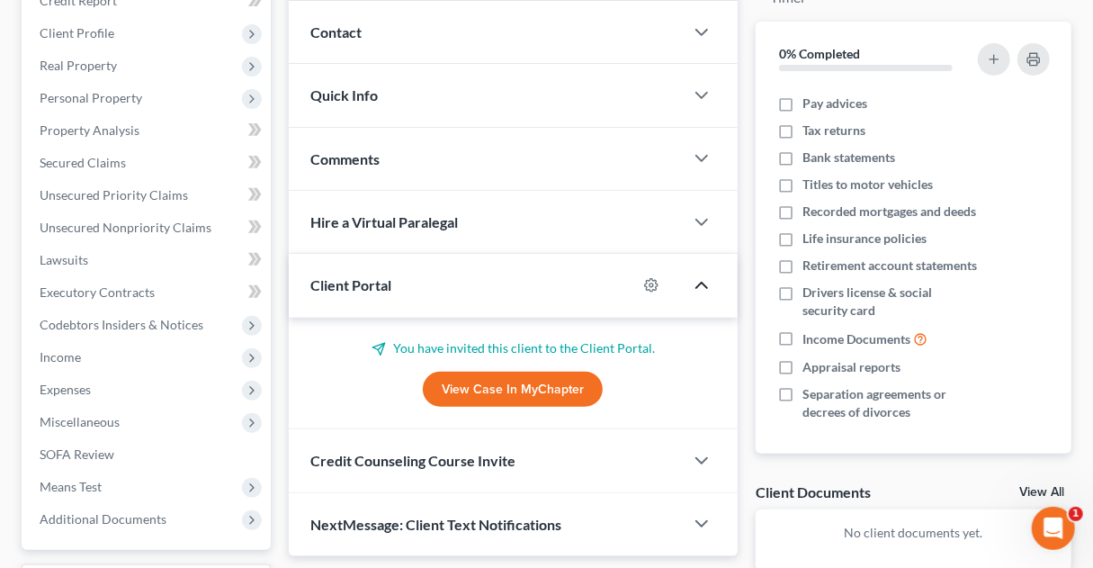
click at [482, 457] on span "Credit Counseling Course Invite" at bounding box center [412, 460] width 205 height 17
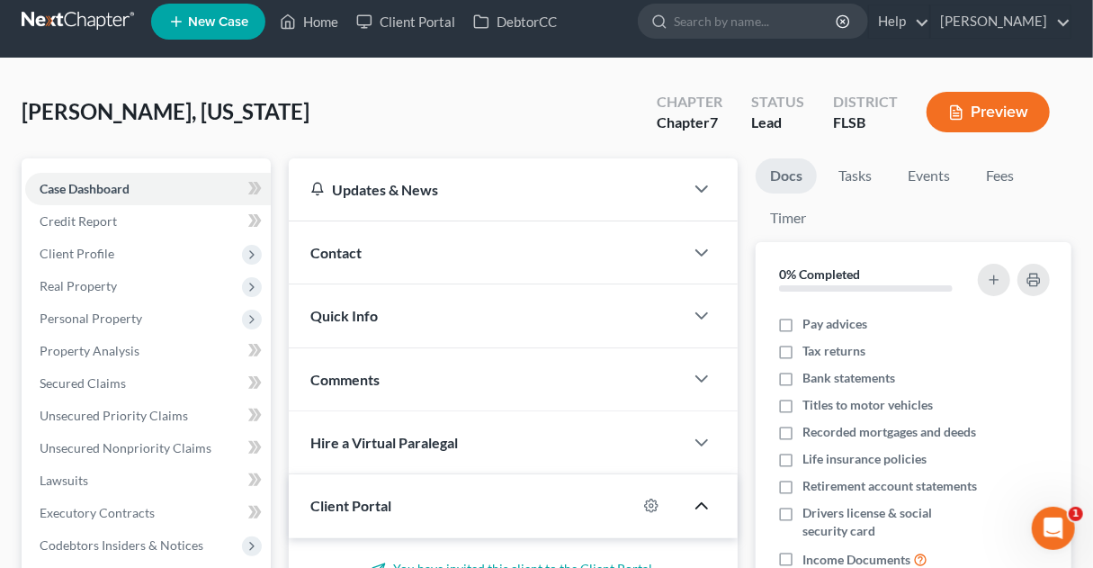
scroll to position [0, 0]
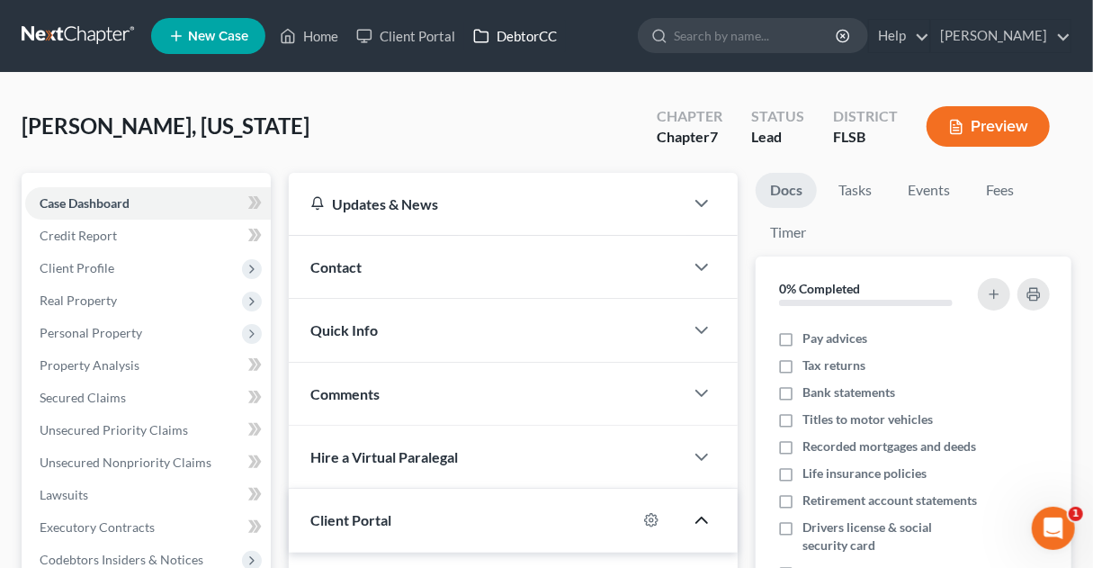
click at [527, 36] on link "DebtorCC" at bounding box center [515, 36] width 102 height 32
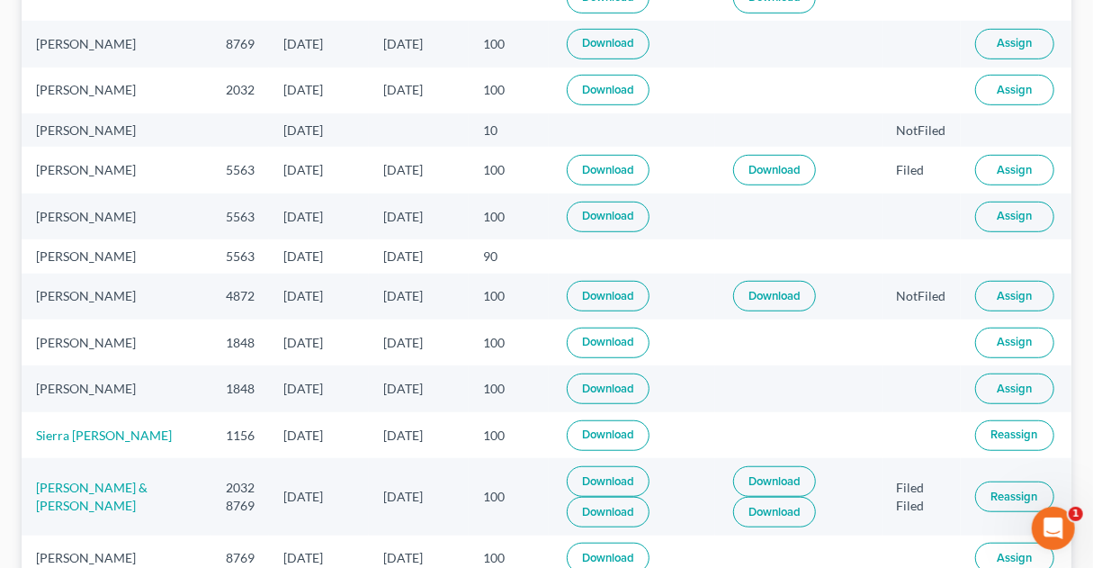
scroll to position [446, 0]
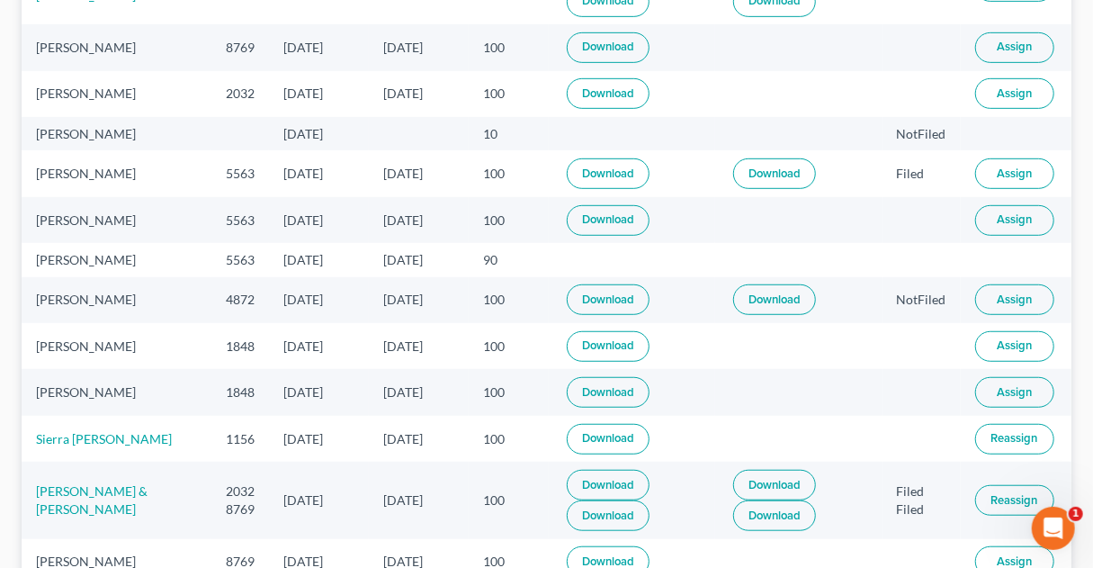
click at [567, 340] on link "Download" at bounding box center [608, 346] width 83 height 31
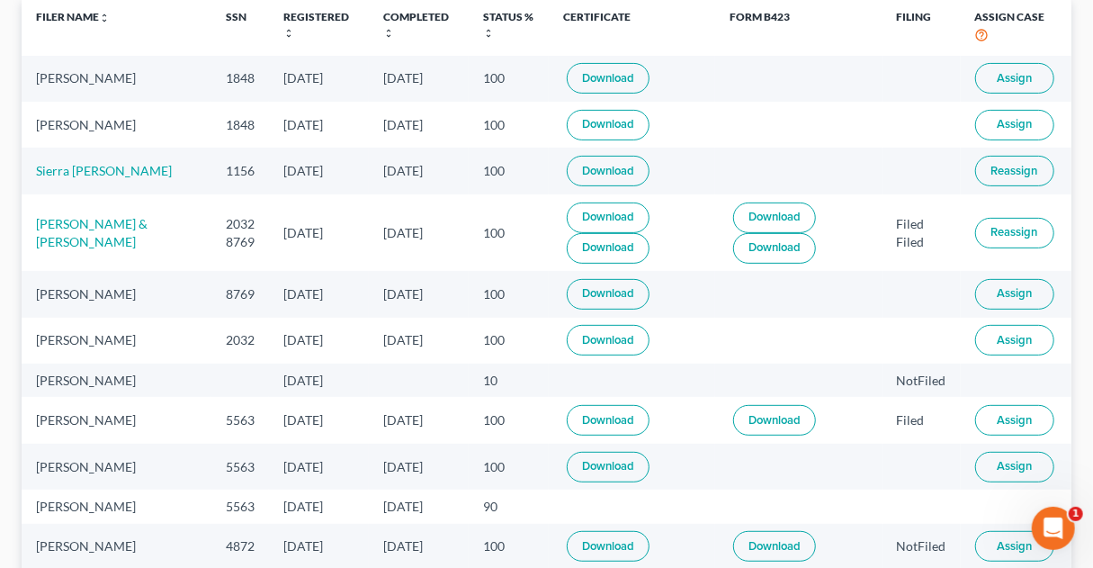
scroll to position [0, 0]
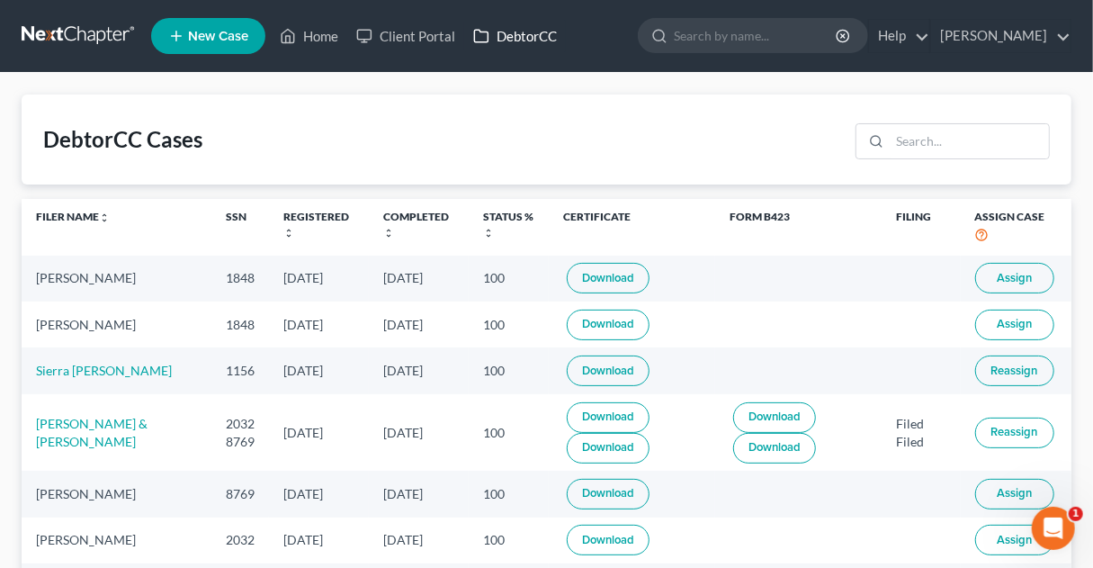
click at [521, 34] on link "DebtorCC" at bounding box center [515, 36] width 102 height 32
click at [521, 33] on link "DebtorCC" at bounding box center [515, 36] width 102 height 32
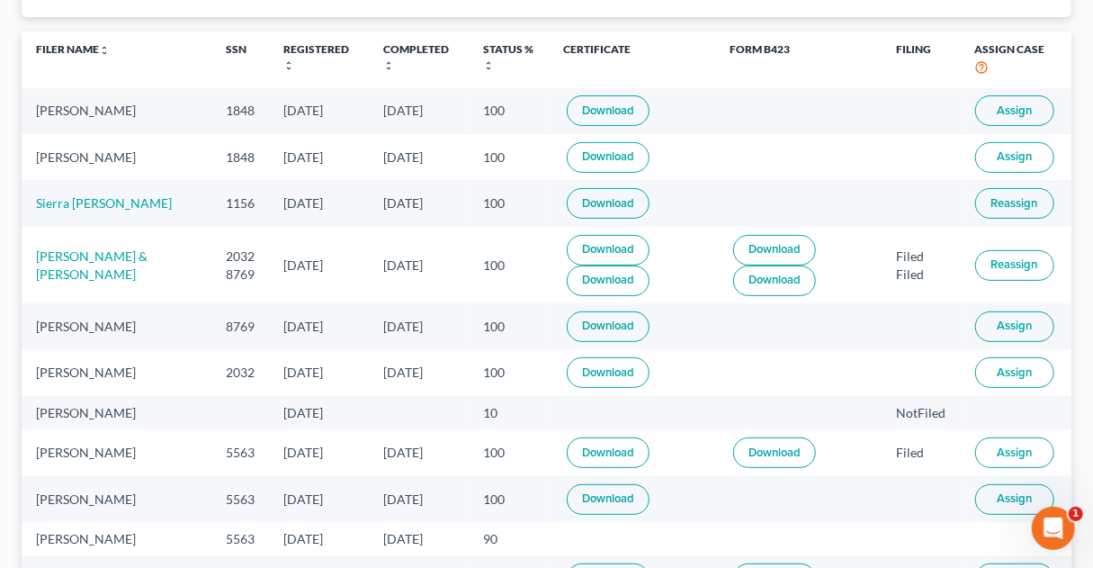
scroll to position [162, 0]
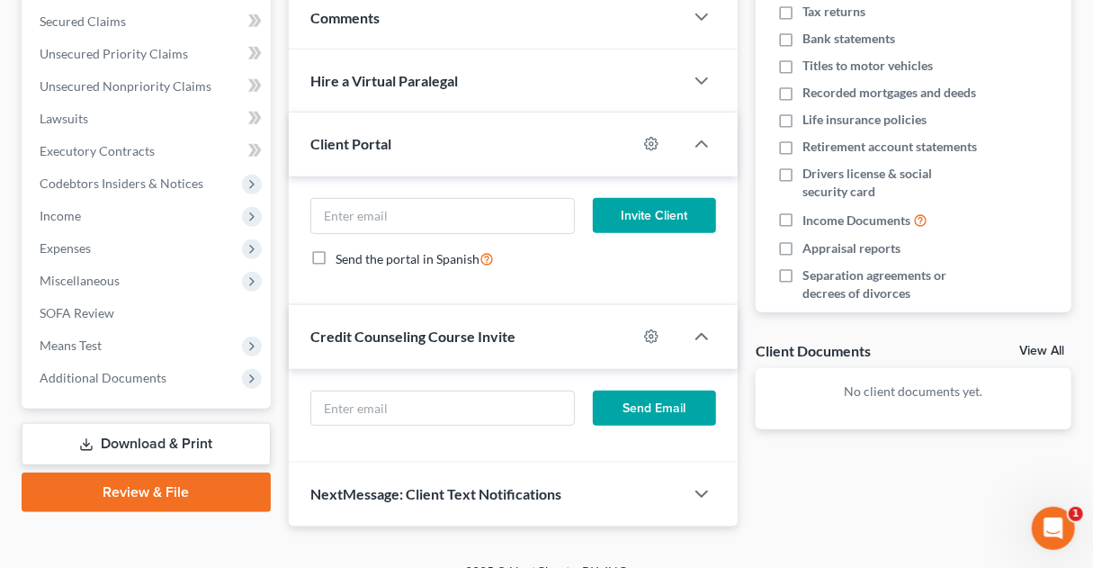
scroll to position [379, 0]
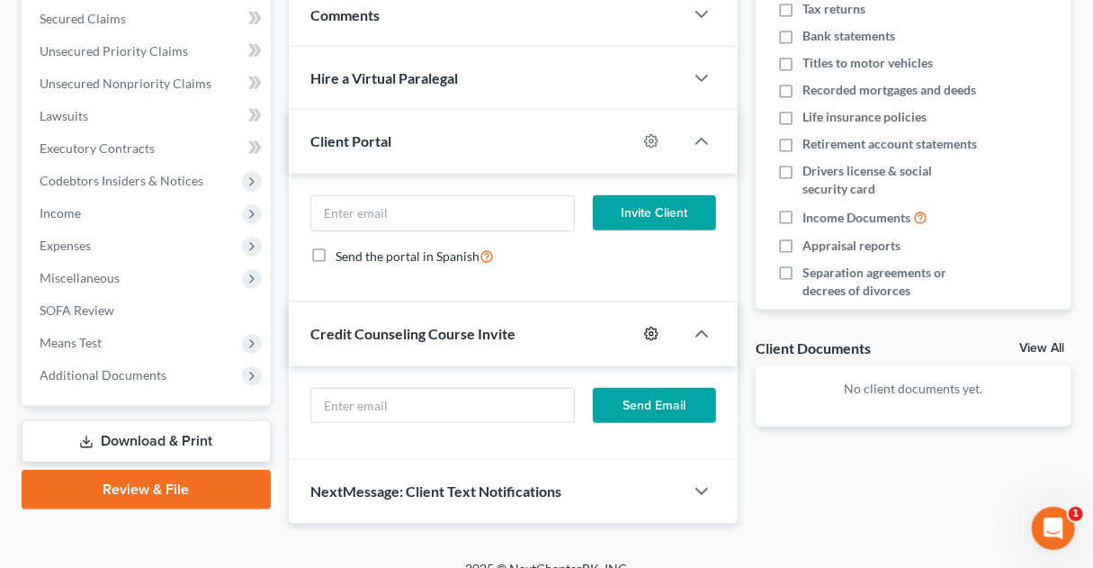
click at [651, 332] on circle "button" at bounding box center [652, 334] width 4 height 4
select select "0"
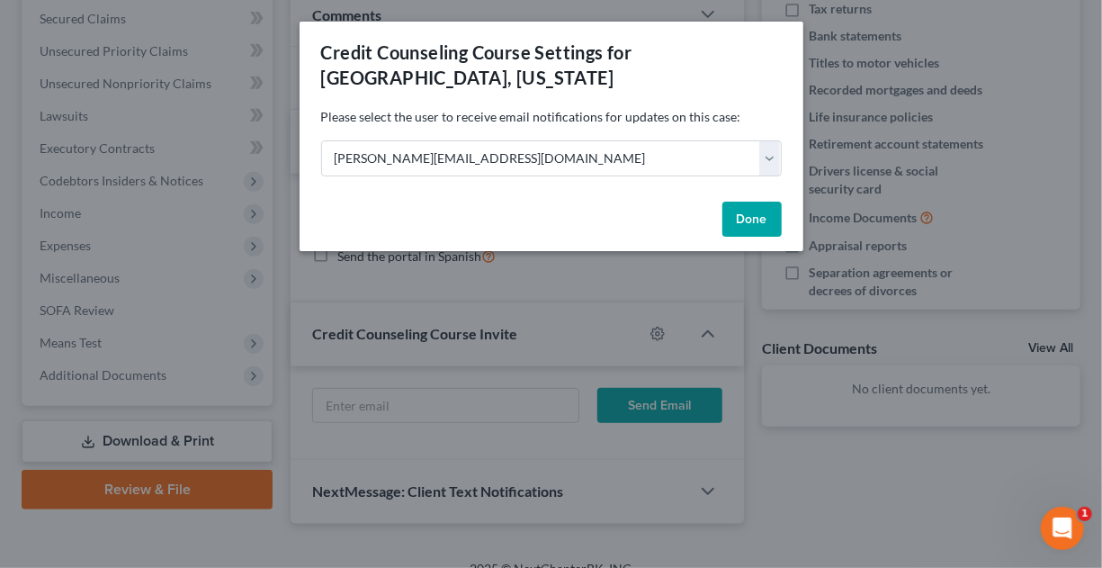
click at [750, 220] on button "Done" at bounding box center [751, 220] width 59 height 36
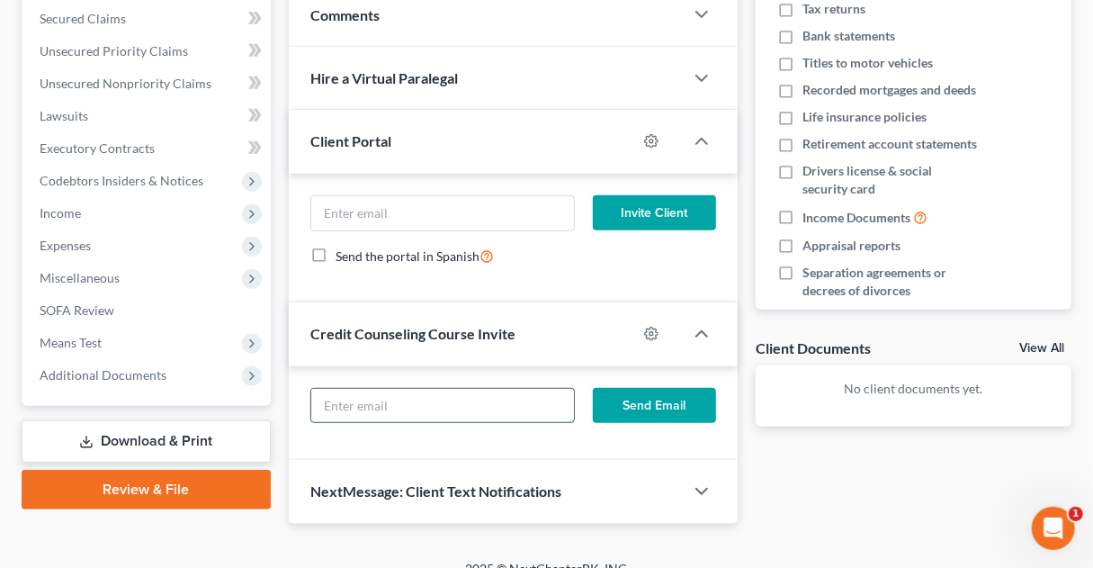
click at [486, 396] on input "text" at bounding box center [442, 406] width 263 height 34
type input "[PERSON_NAME][EMAIL_ADDRESS][DOMAIN_NAME]"
click at [439, 406] on input "[PERSON_NAME][EMAIL_ADDRESS][DOMAIN_NAME]" at bounding box center [442, 406] width 263 height 34
drag, startPoint x: 439, startPoint y: 406, endPoint x: 300, endPoint y: 403, distance: 138.6
click at [301, 403] on div "[PERSON_NAME][EMAIL_ADDRESS][DOMAIN_NAME]" at bounding box center [442, 406] width 282 height 36
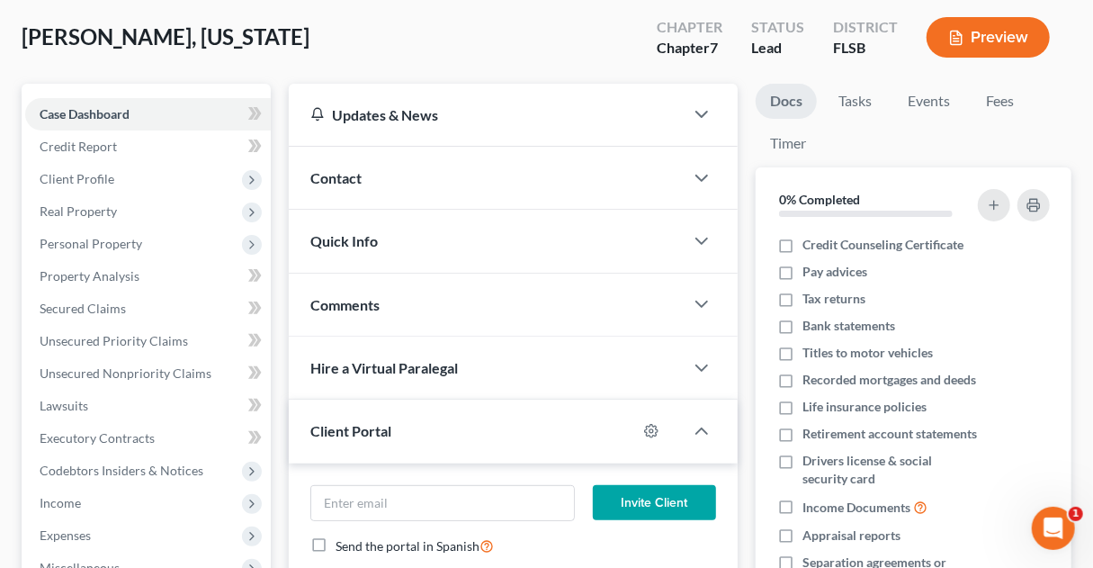
scroll to position [11, 0]
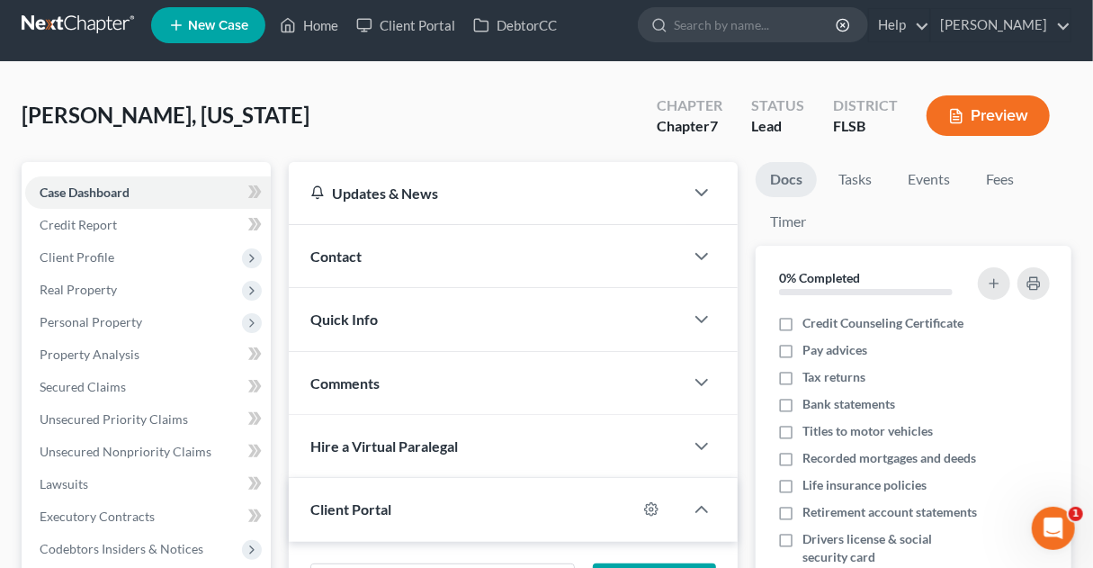
click at [555, 94] on div "[PERSON_NAME], [US_STATE] Upgraded Chapter Chapter 7 Status Lead District FLSB …" at bounding box center [547, 123] width 1050 height 78
